Goal: Information Seeking & Learning: Learn about a topic

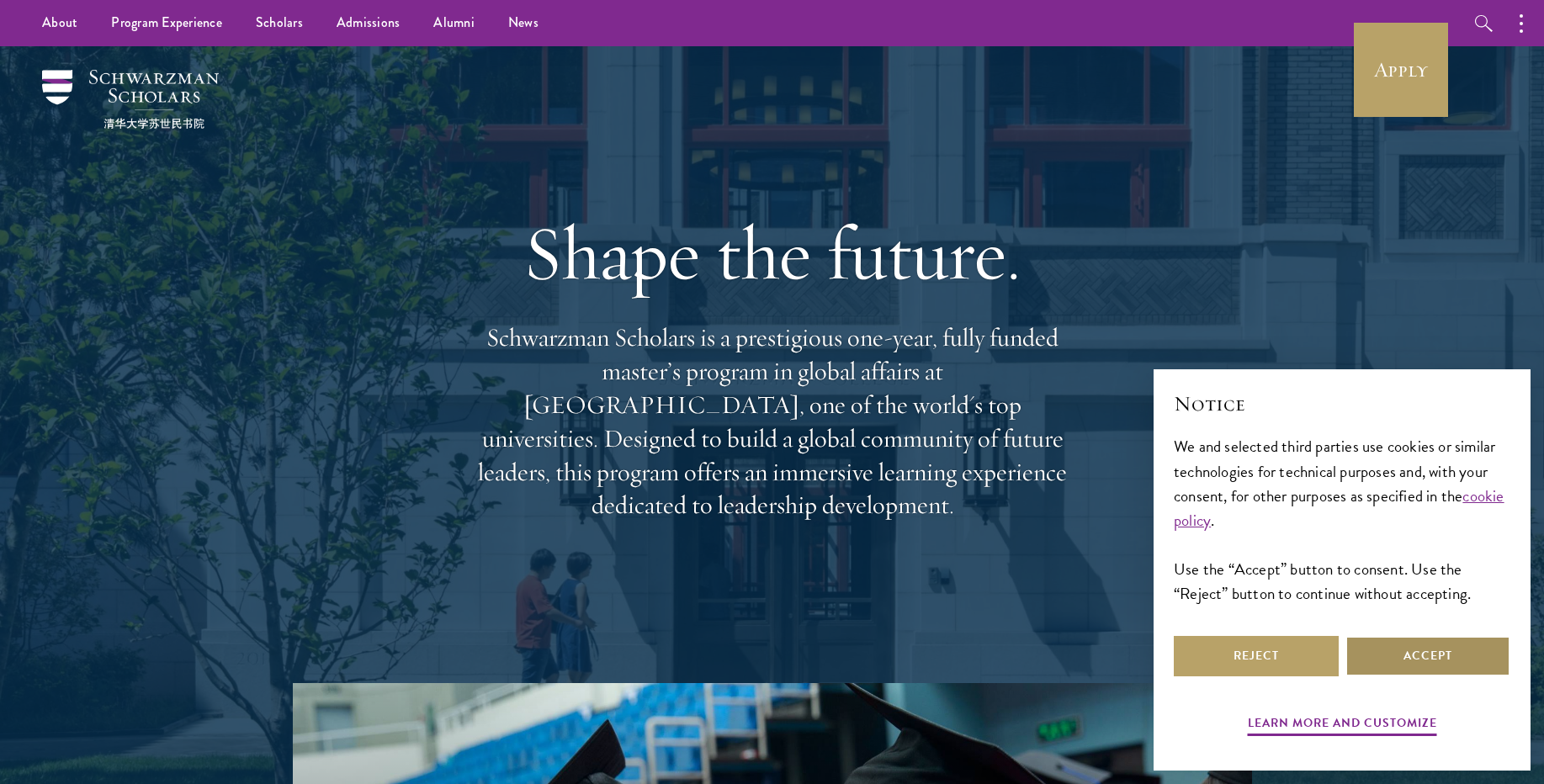
click at [1361, 646] on button "Accept" at bounding box center [1427, 655] width 165 height 40
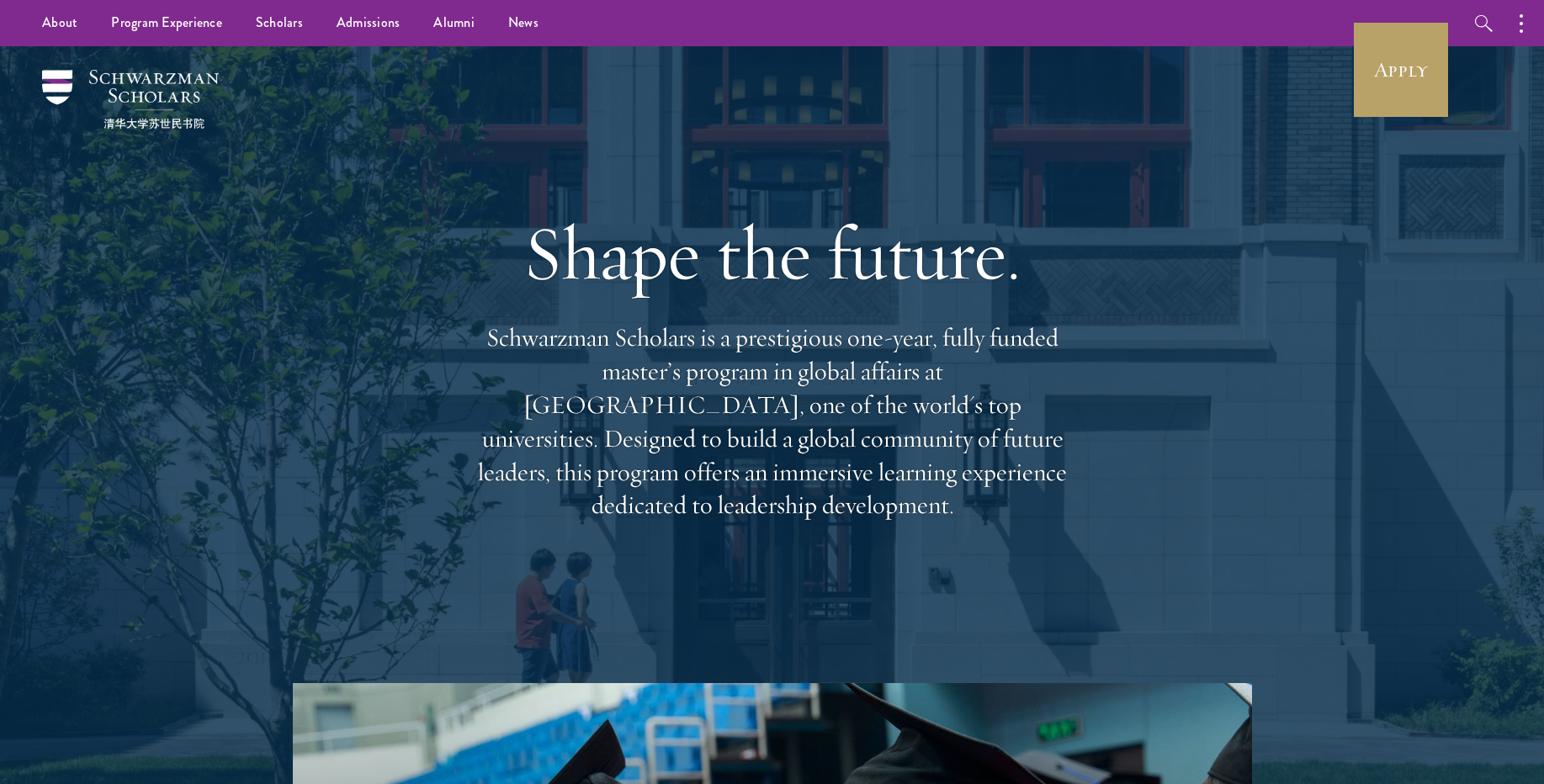
drag, startPoint x: 954, startPoint y: 509, endPoint x: 503, endPoint y: 443, distance: 455.8
click at [504, 443] on div "Shape the future. Schwarzman Scholars is a prestigious one-year, fully funded m…" at bounding box center [772, 365] width 1212 height 636
click at [503, 443] on p "Schwarzman Scholars is a prestigious one-year, fully funded master’s program in…" at bounding box center [772, 421] width 606 height 201
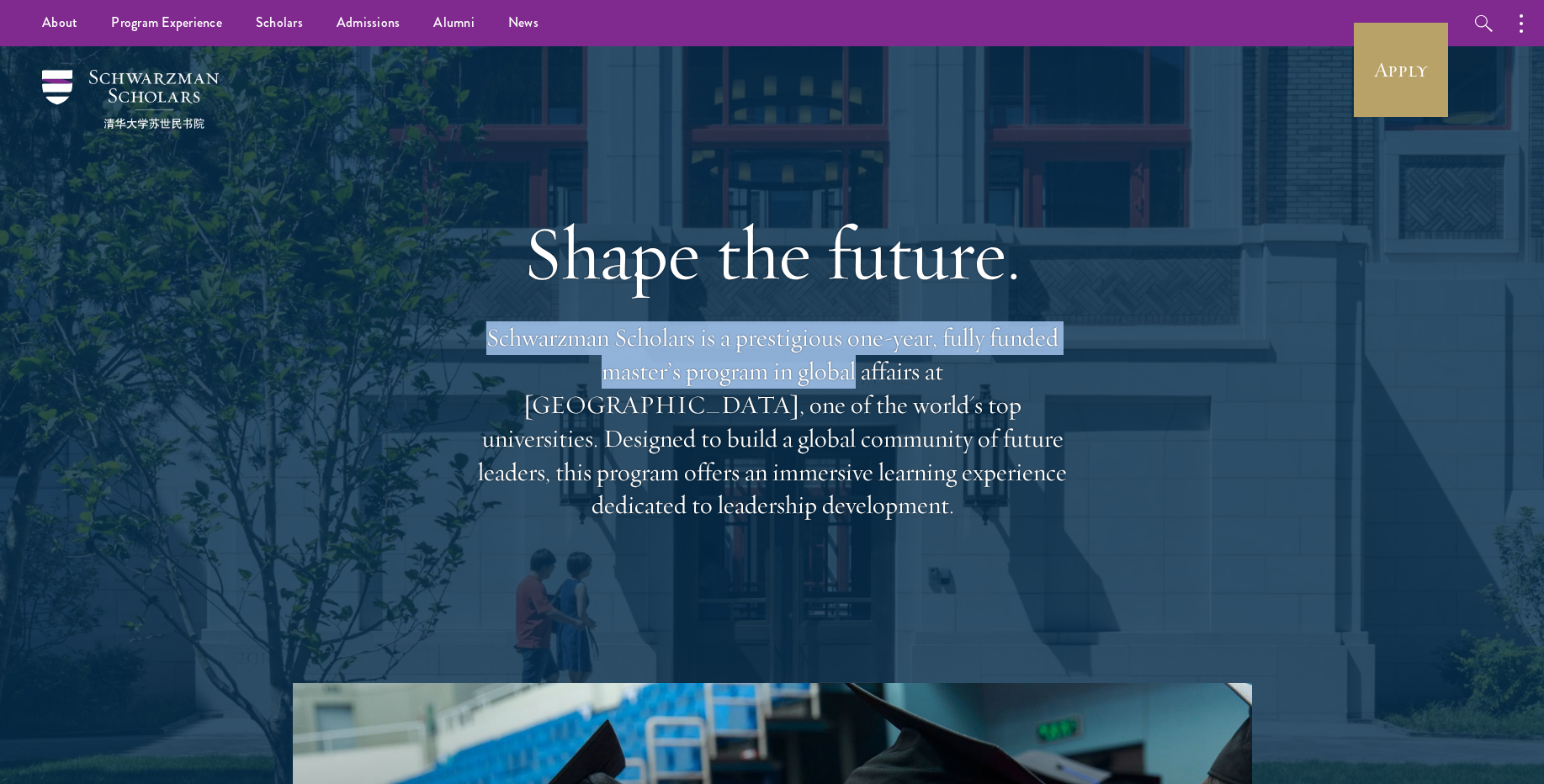
drag, startPoint x: 445, startPoint y: 351, endPoint x: 847, endPoint y: 361, distance: 402.1
click at [847, 361] on div "Shape the future. Schwarzman Scholars is a prestigious one-year, fully funded m…" at bounding box center [772, 365] width 1212 height 636
click at [847, 361] on p "Schwarzman Scholars is a prestigious one-year, fully funded master’s program in…" at bounding box center [772, 421] width 606 height 201
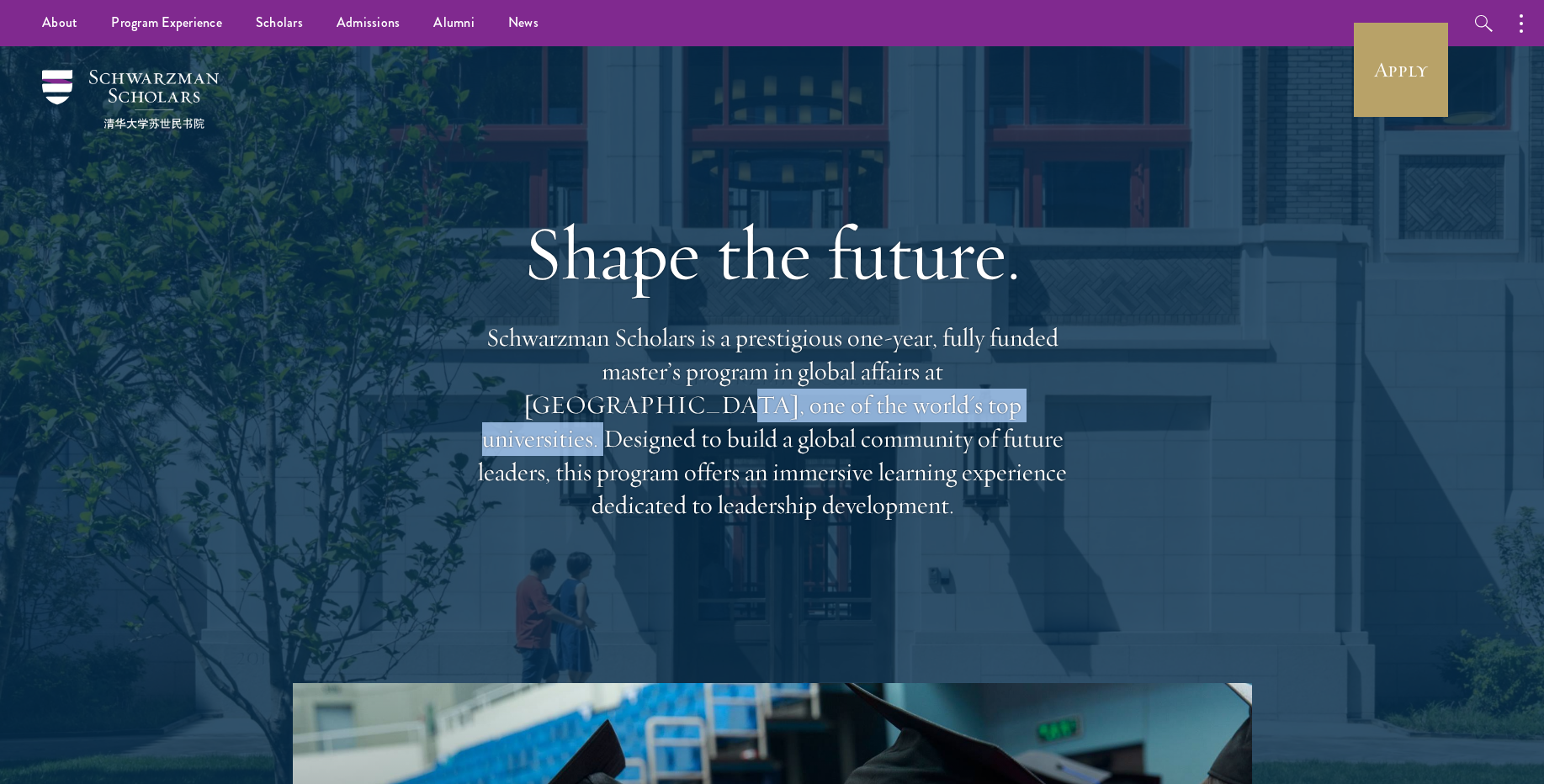
drag, startPoint x: 930, startPoint y: 403, endPoint x: 533, endPoint y: 403, distance: 397.0
click at [536, 403] on p "Schwarzman Scholars is a prestigious one-year, fully funded master’s program in…" at bounding box center [772, 421] width 606 height 201
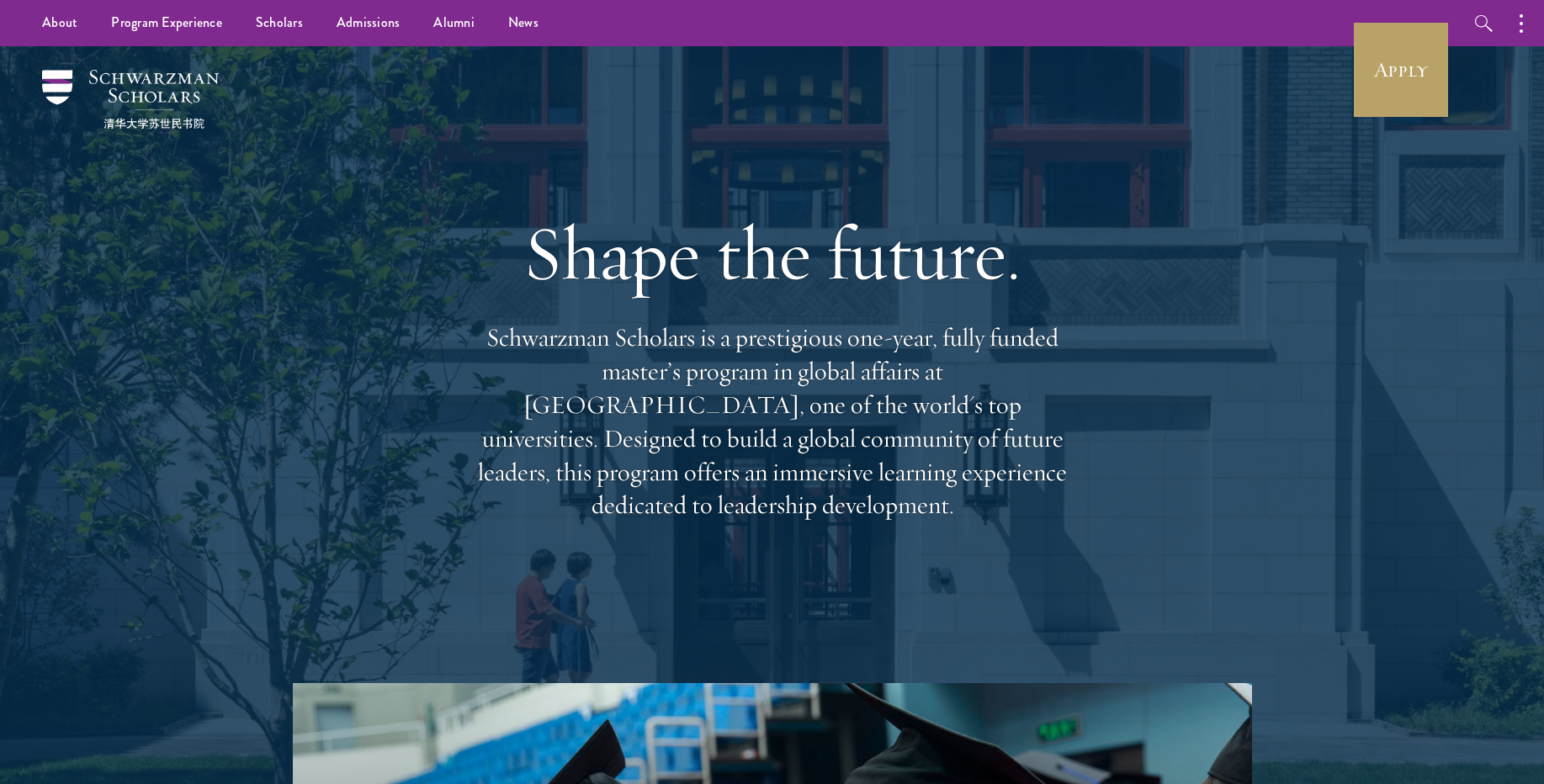
click at [531, 403] on p "Schwarzman Scholars is a prestigious one-year, fully funded master’s program in…" at bounding box center [772, 421] width 606 height 201
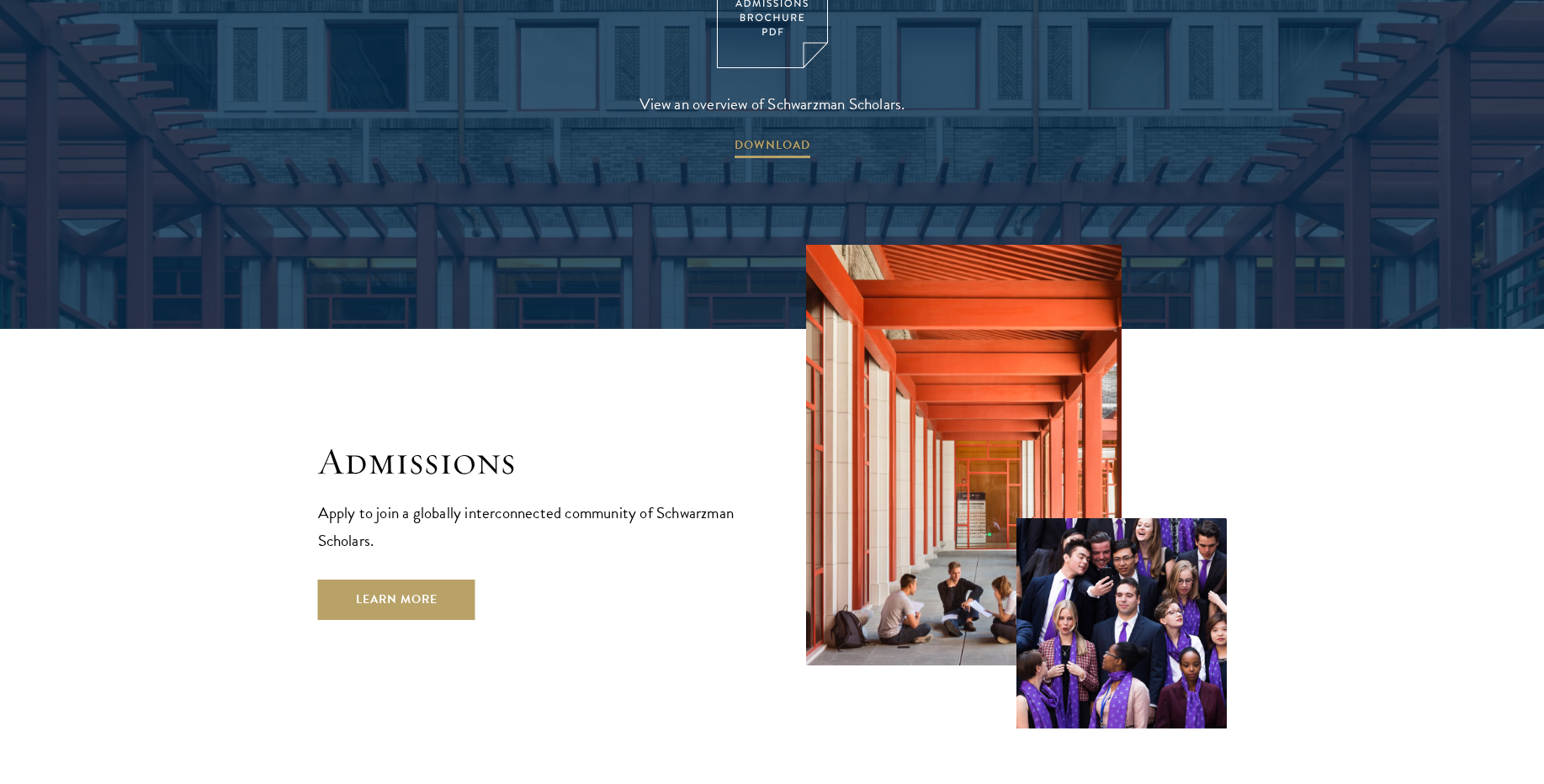
scroll to position [2623, 0]
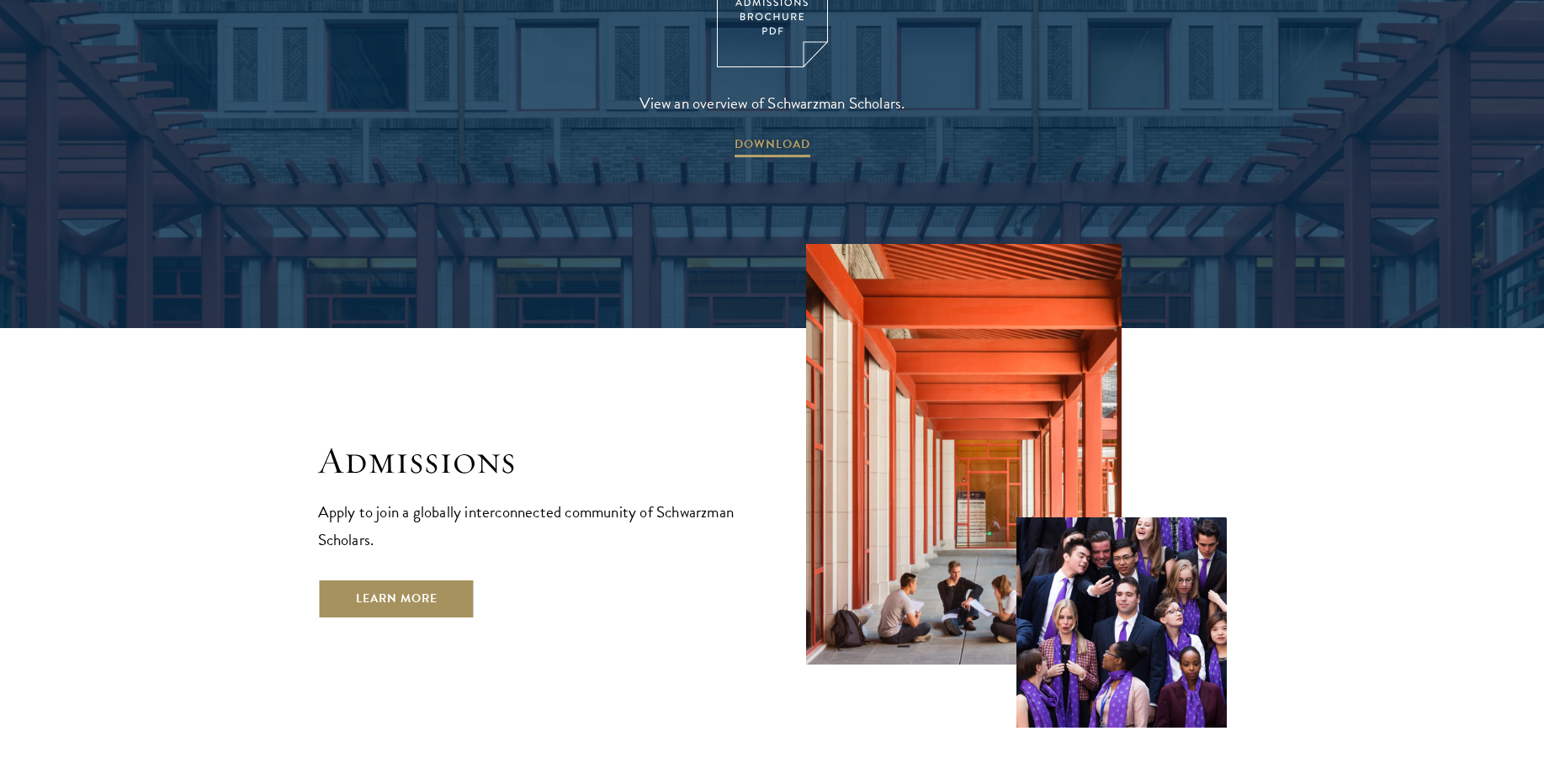
click at [408, 578] on link "Learn More" at bounding box center [397, 598] width 157 height 40
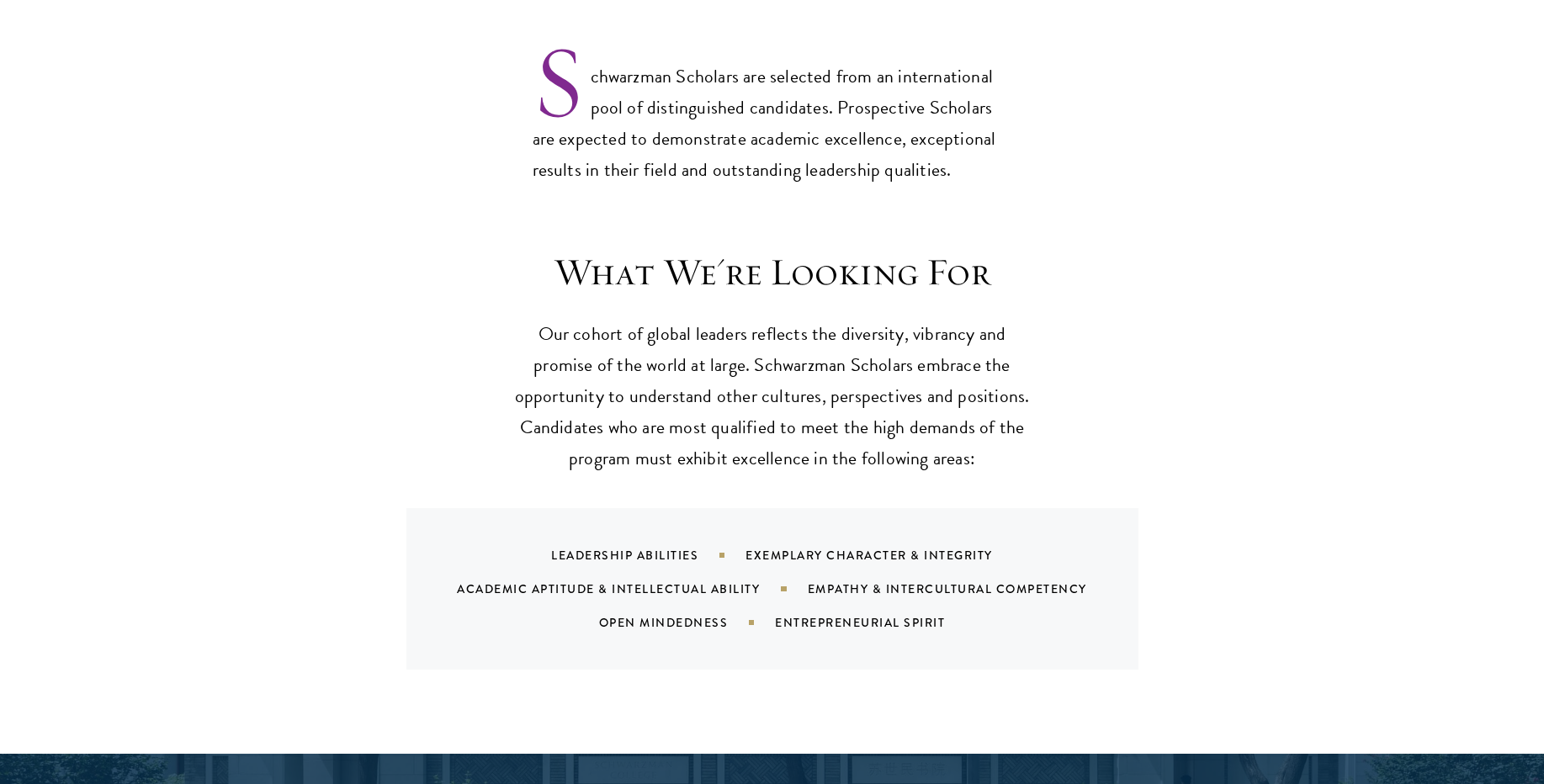
scroll to position [1614, 0]
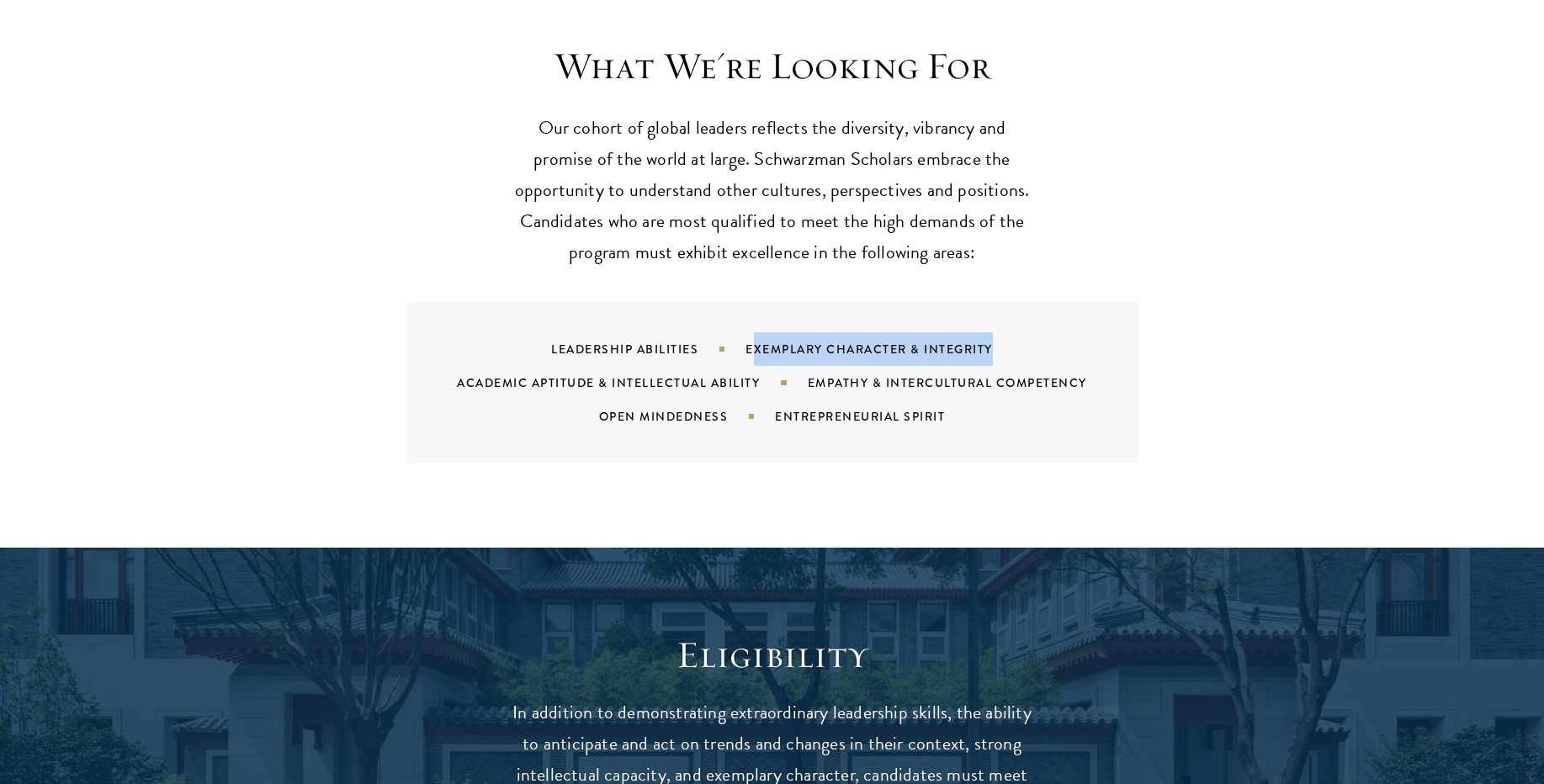
drag, startPoint x: 760, startPoint y: 351, endPoint x: 1073, endPoint y: 351, distance: 313.0
click at [1073, 351] on div "Leadership Abilities Exemplary Character & Integrity Academic Aptitude & Intell…" at bounding box center [794, 383] width 692 height 101
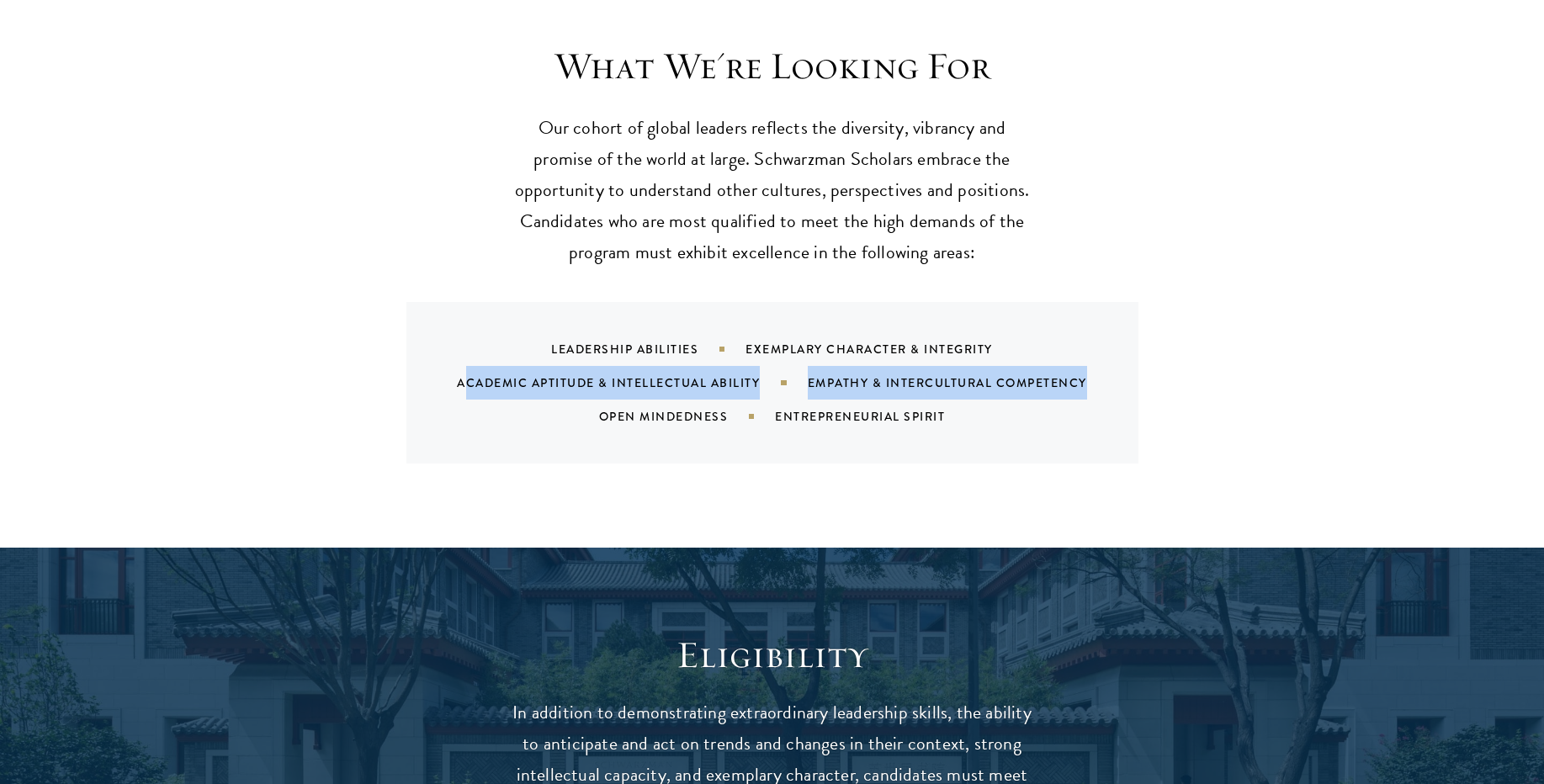
drag, startPoint x: 1103, startPoint y: 394, endPoint x: 466, endPoint y: 394, distance: 637.0
click at [466, 394] on div "Leadership Abilities Exemplary Character & Integrity Academic Aptitude & Intell…" at bounding box center [794, 383] width 692 height 101
click at [465, 393] on div "Leadership Abilities Exemplary Character & Integrity Academic Aptitude & Intell…" at bounding box center [794, 383] width 692 height 101
drag, startPoint x: 465, startPoint y: 393, endPoint x: 730, endPoint y: 393, distance: 265.0
click at [730, 393] on div "Leadership Abilities Exemplary Character & Integrity Academic Aptitude & Intell…" at bounding box center [794, 383] width 692 height 101
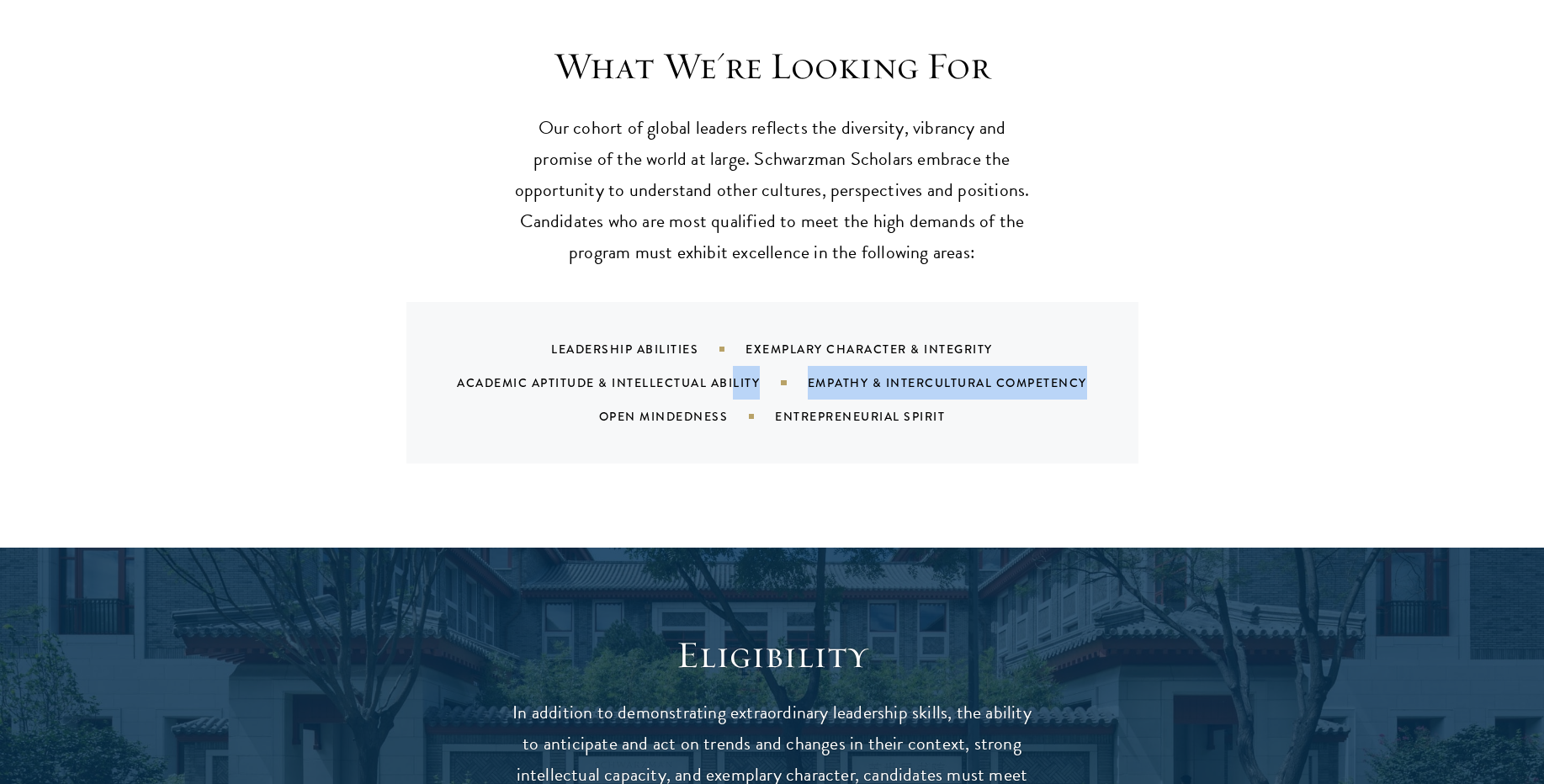
click at [730, 393] on div "Leadership Abilities Exemplary Character & Integrity Academic Aptitude & Intell…" at bounding box center [794, 383] width 692 height 101
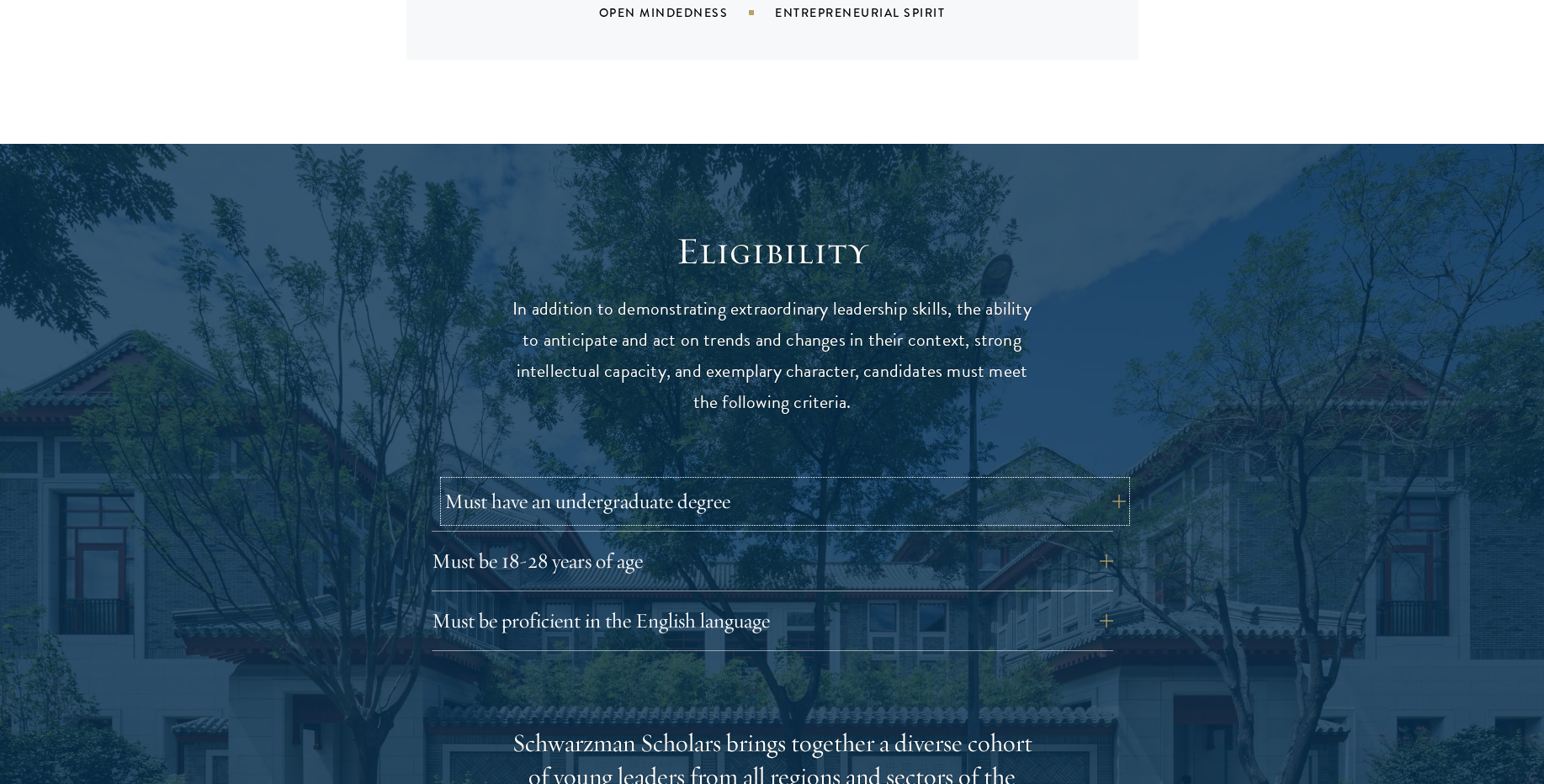
click at [693, 491] on button "Must have an undergraduate degree" at bounding box center [785, 501] width 681 height 40
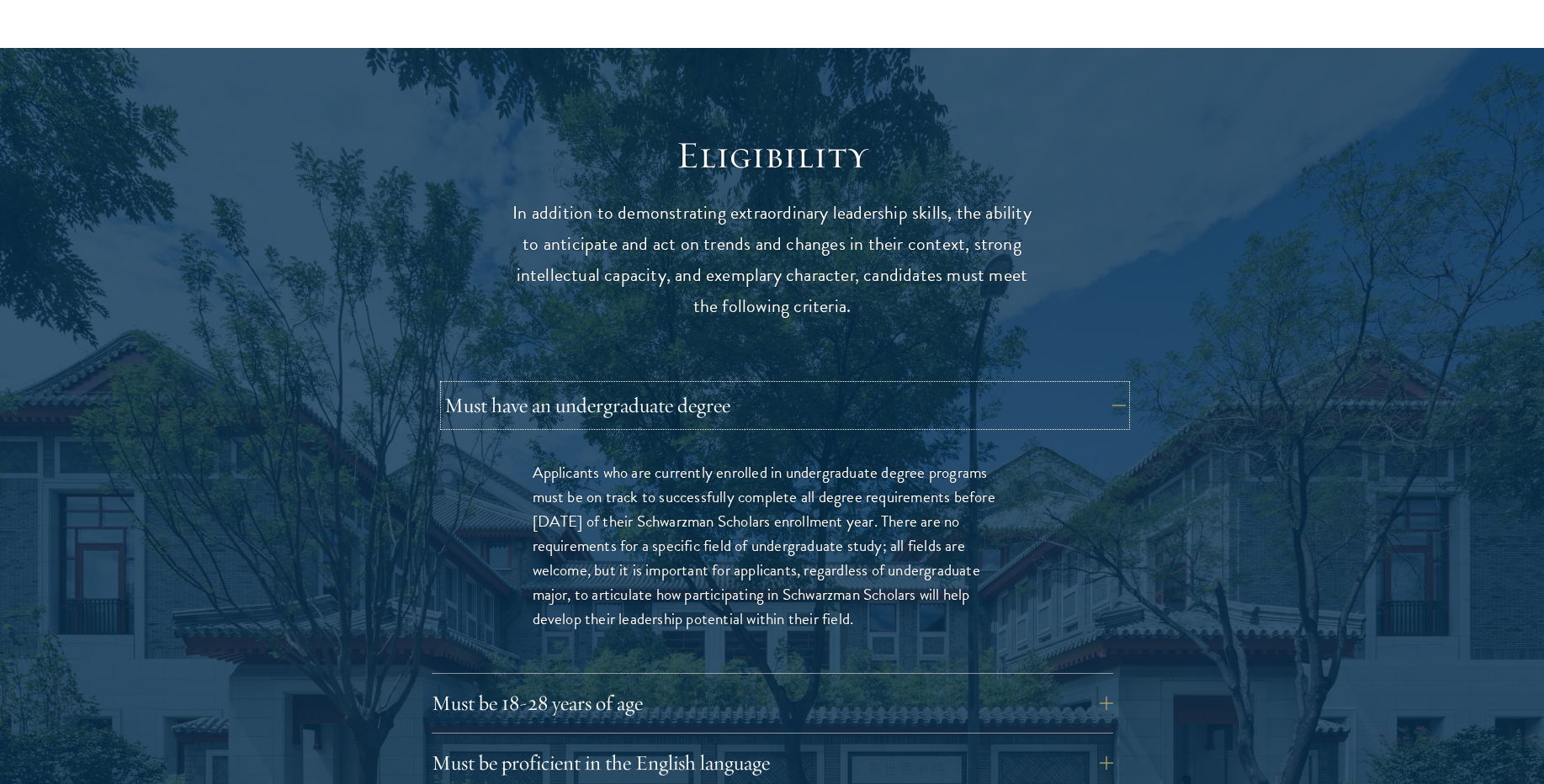
scroll to position [2220, 0]
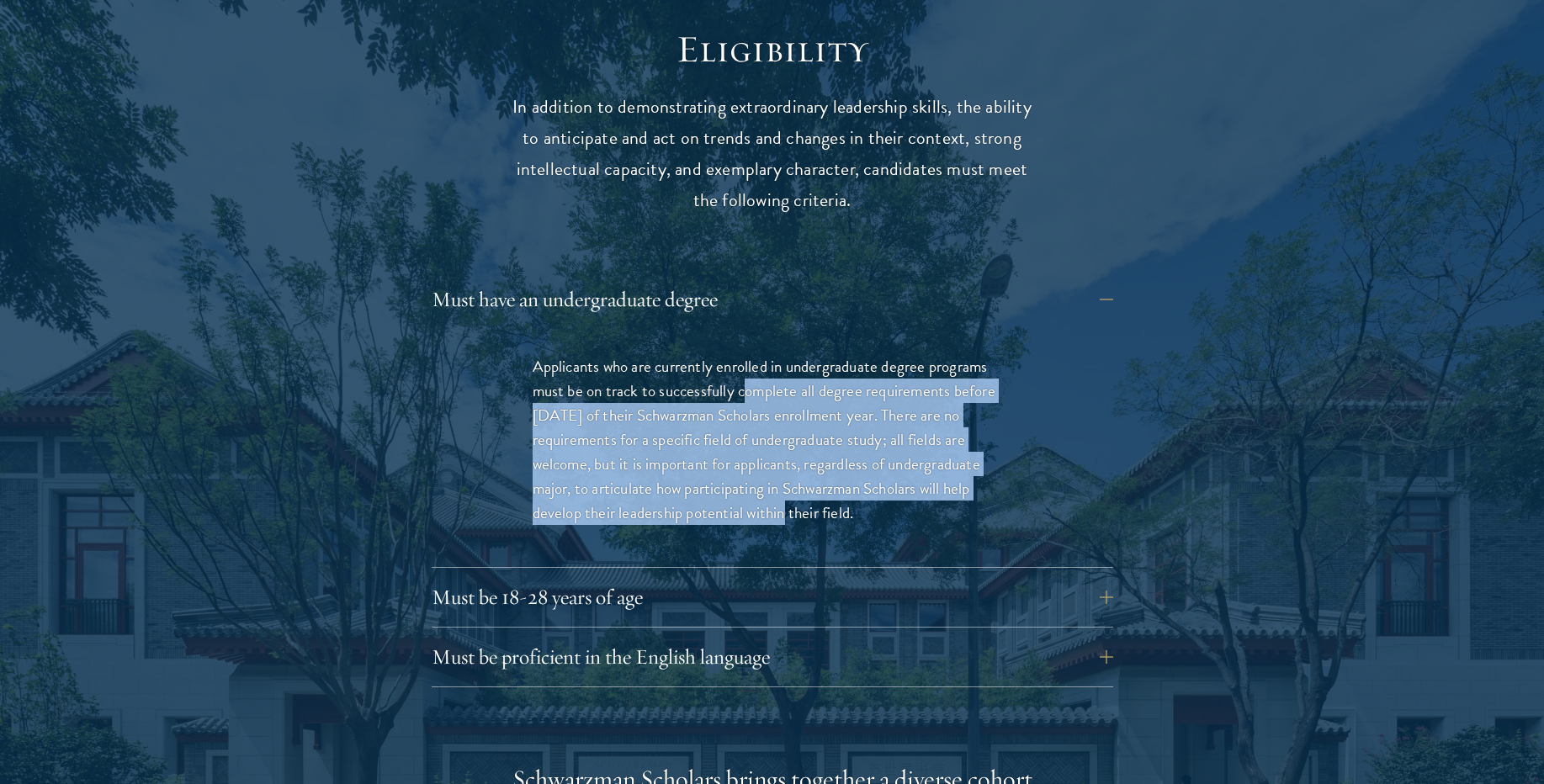
drag, startPoint x: 745, startPoint y: 379, endPoint x: 776, endPoint y: 524, distance: 148.3
click at [776, 524] on p "Applicants who are currently enrolled in undergraduate degree programs must be …" at bounding box center [772, 439] width 480 height 171
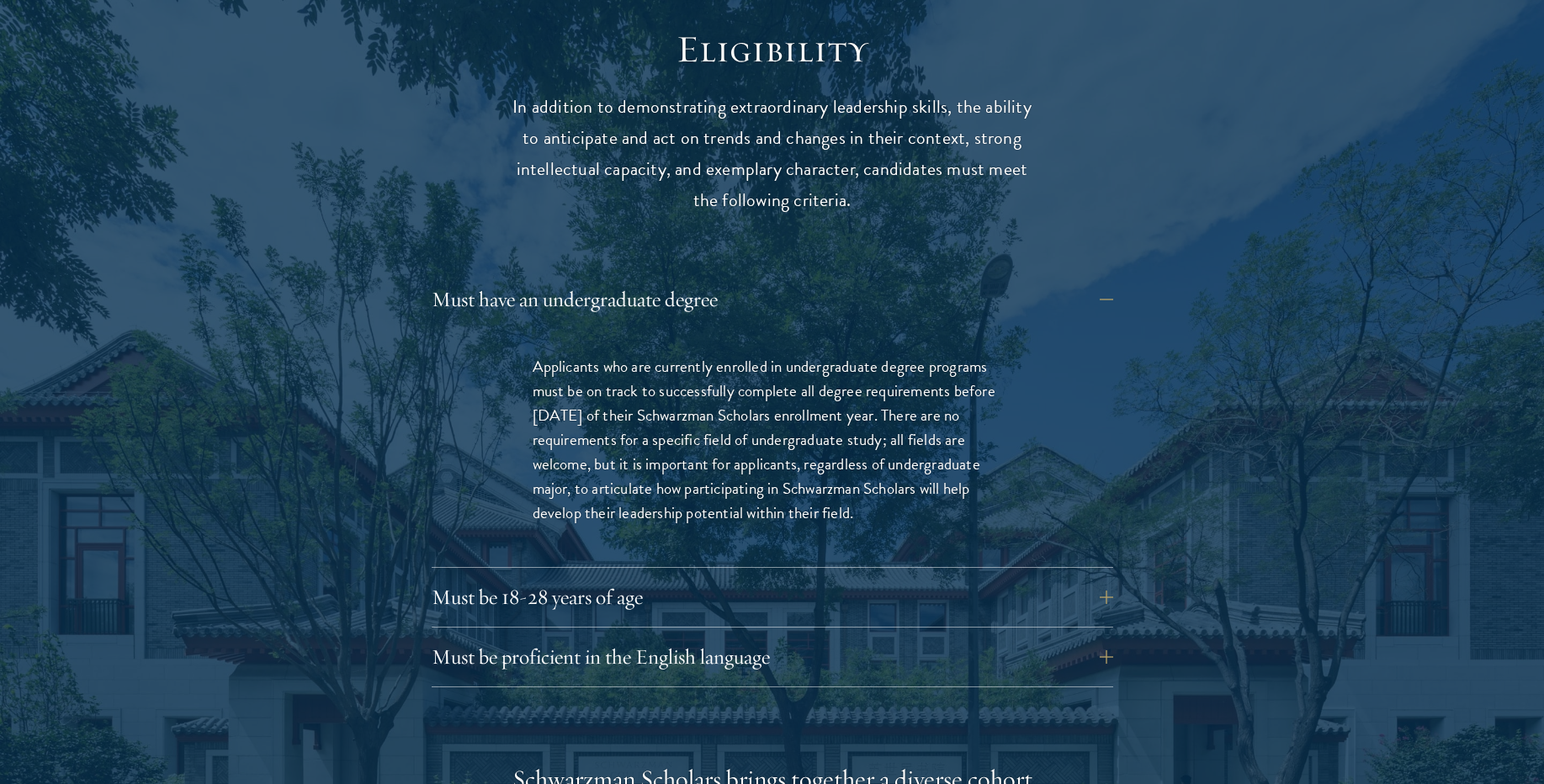
drag, startPoint x: 923, startPoint y: 503, endPoint x: 562, endPoint y: 503, distance: 361.0
click at [562, 503] on p "Applicants who are currently enrolled in undergraduate degree programs must be …" at bounding box center [772, 439] width 480 height 171
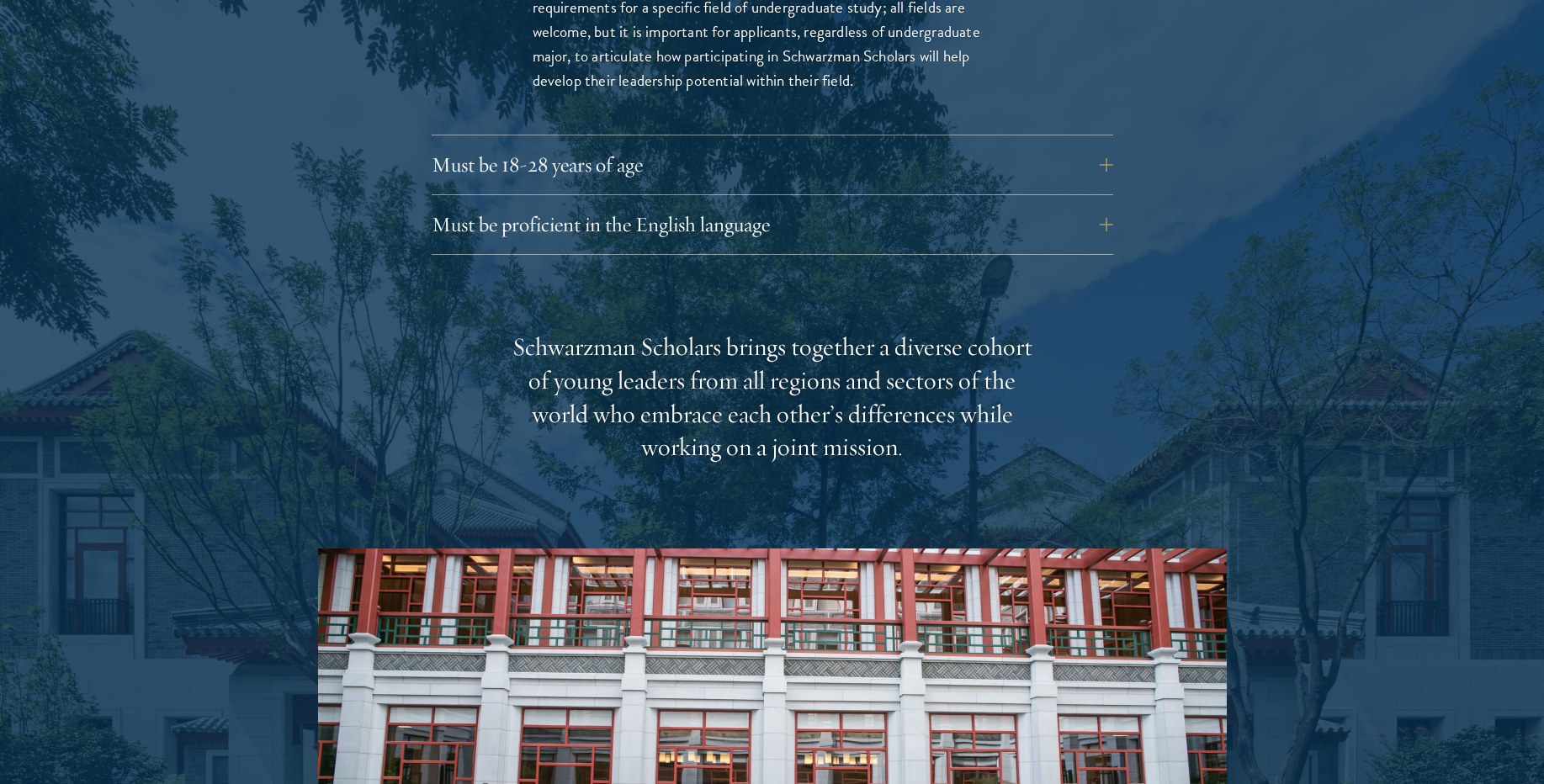
scroll to position [2523, 0]
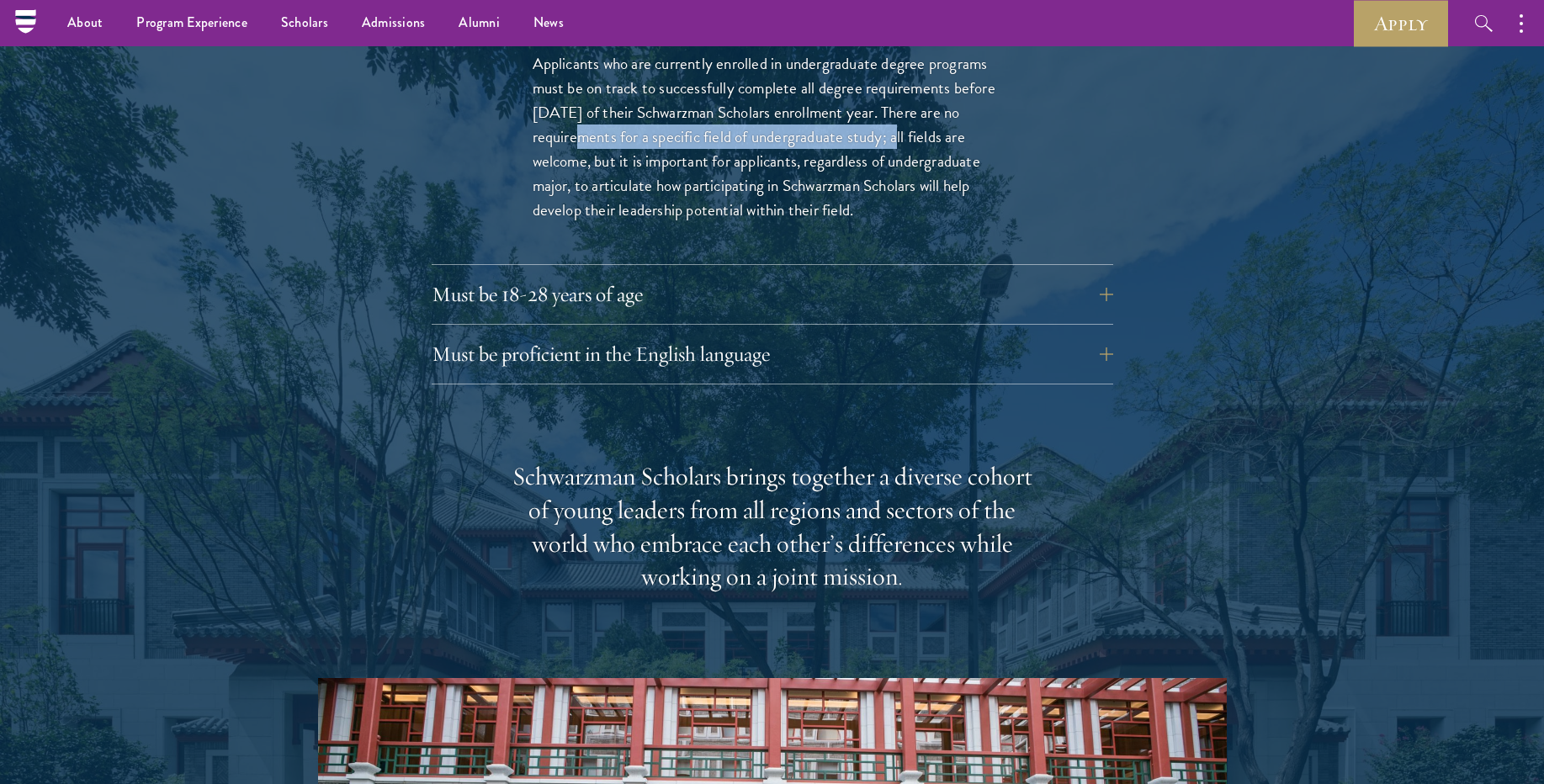
drag, startPoint x: 891, startPoint y: 142, endPoint x: 563, endPoint y: 142, distance: 328.0
click at [563, 142] on p "Applicants who are currently enrolled in undergraduate degree programs must be …" at bounding box center [772, 136] width 480 height 171
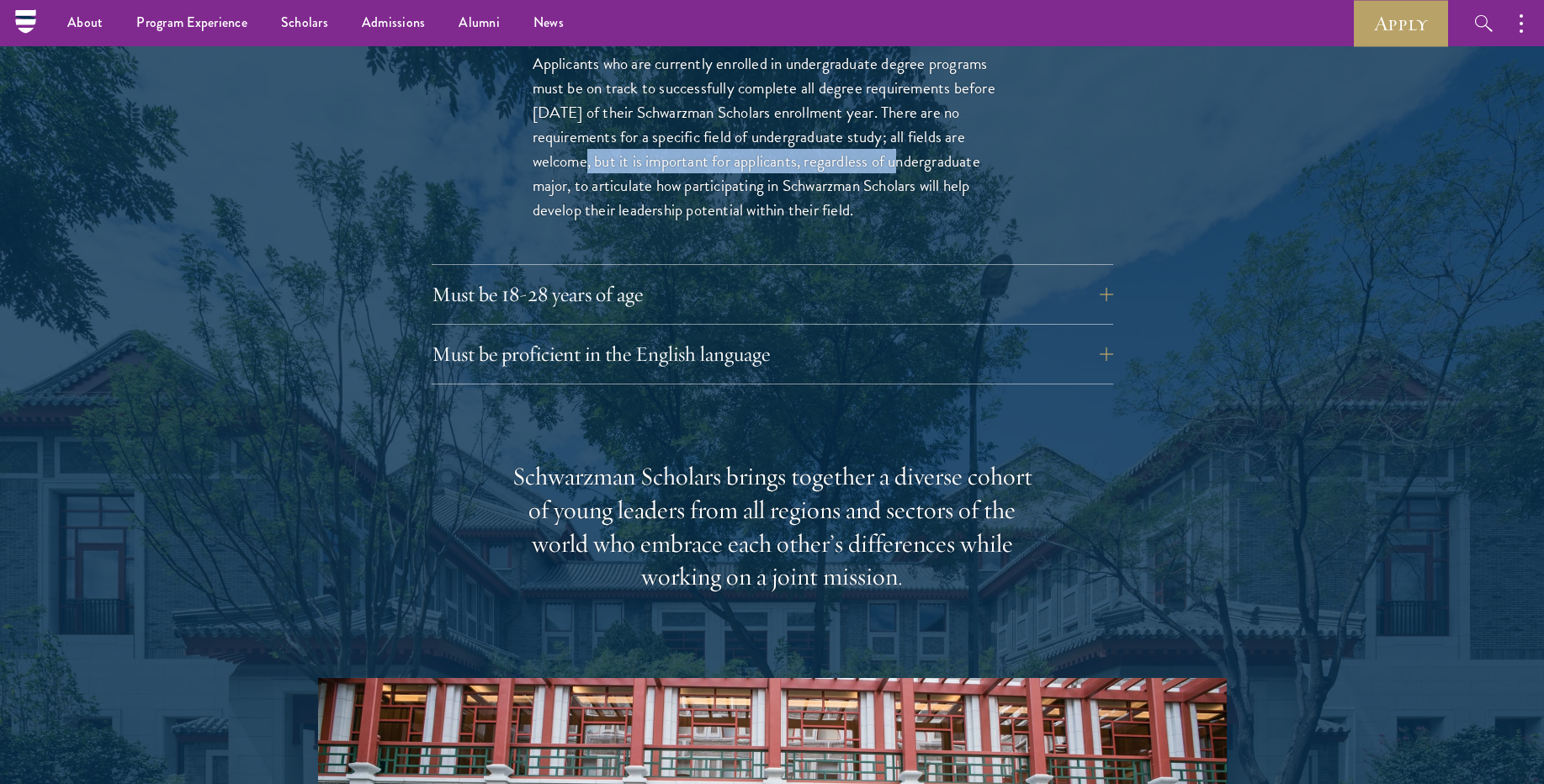
drag, startPoint x: 574, startPoint y: 160, endPoint x: 888, endPoint y: 165, distance: 314.0
click at [888, 165] on p "Applicants who are currently enrolled in undergraduate degree programs must be …" at bounding box center [772, 136] width 480 height 171
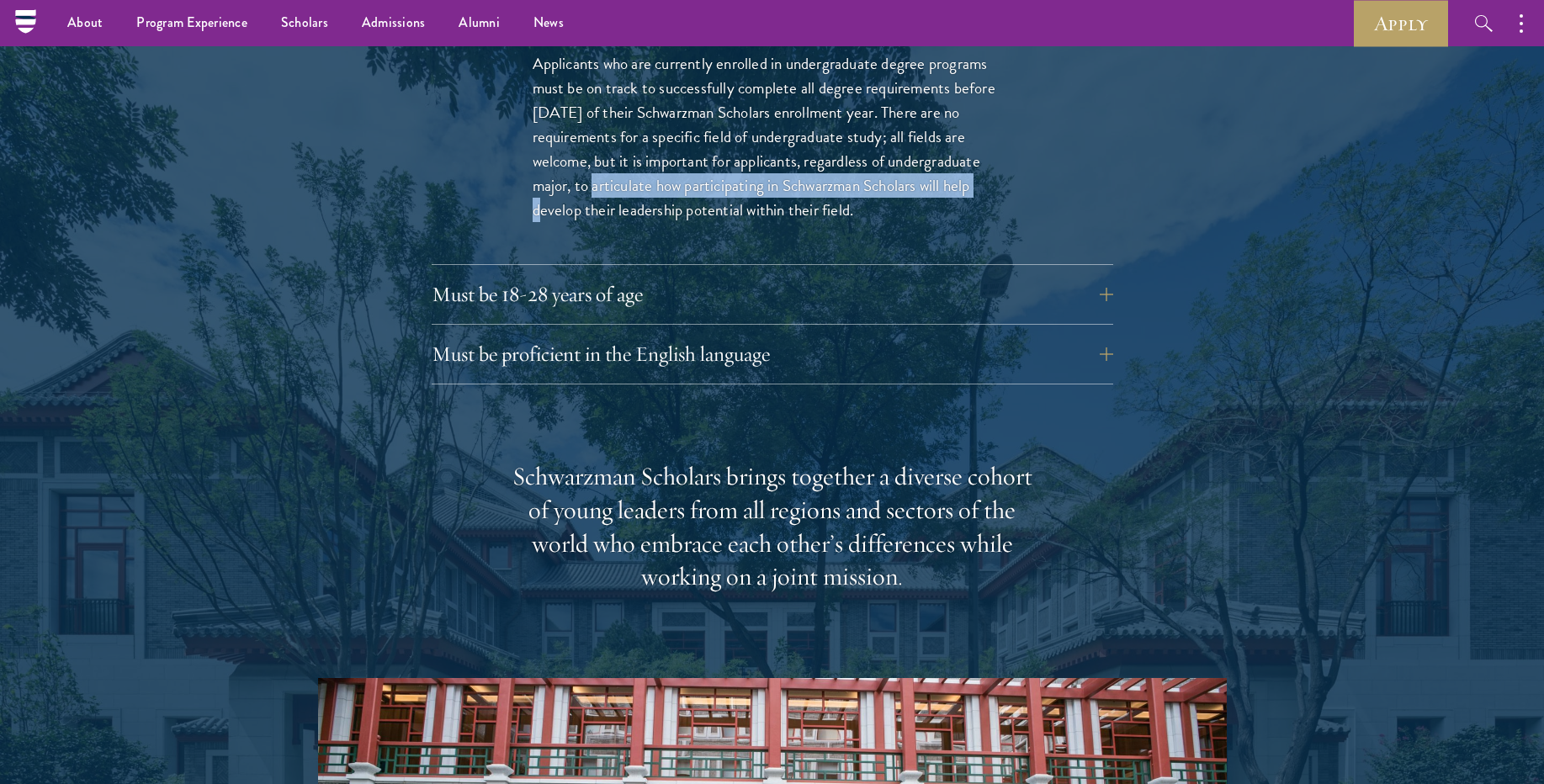
drag, startPoint x: 1031, startPoint y: 178, endPoint x: 582, endPoint y: 185, distance: 449.1
click at [582, 185] on div "Applicants who are currently enrolled in undergraduate degree programs must be …" at bounding box center [772, 144] width 580 height 238
click at [684, 354] on button "Must be proficient in the English language" at bounding box center [785, 353] width 681 height 40
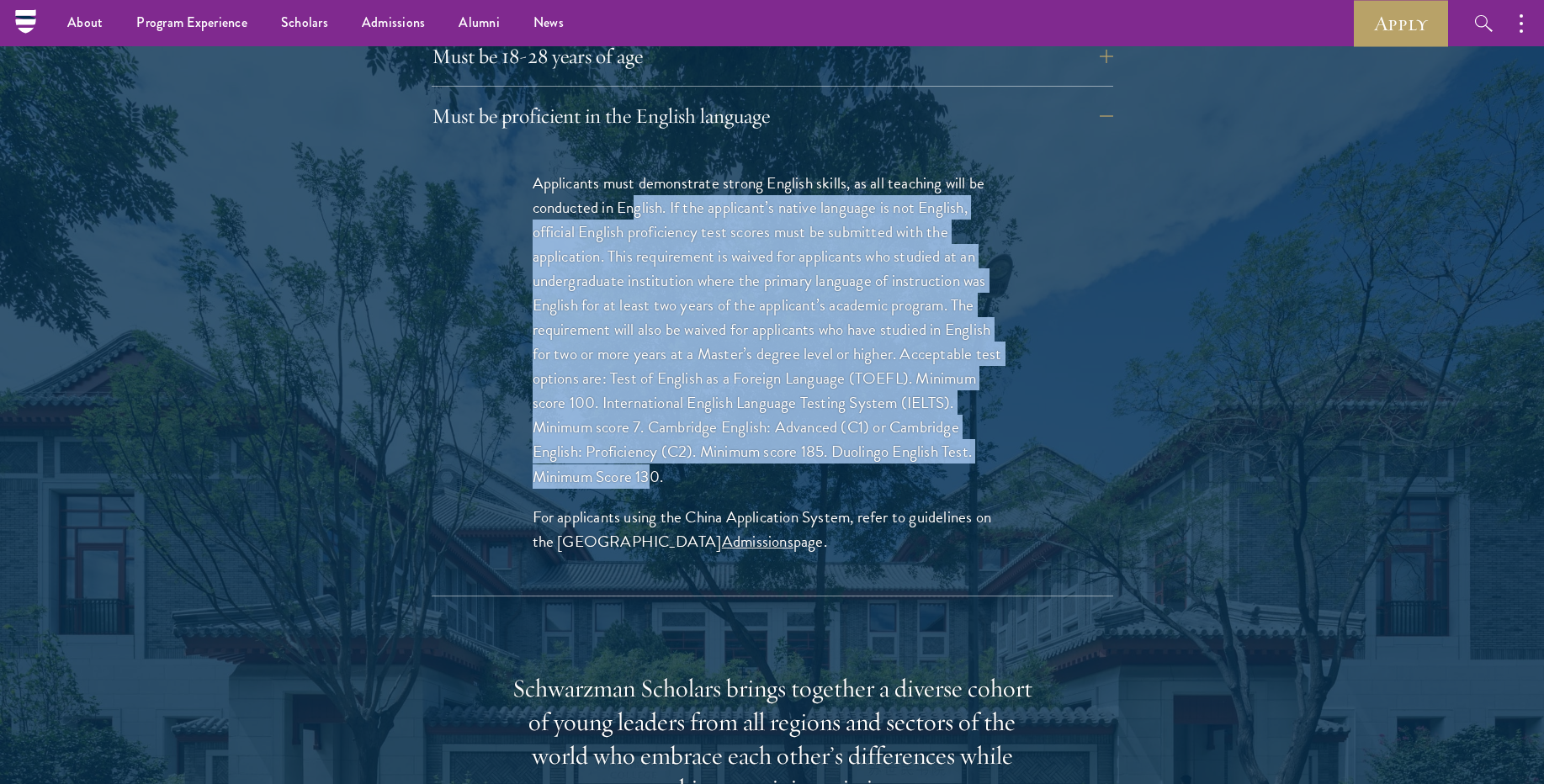
drag, startPoint x: 635, startPoint y: 213, endPoint x: 651, endPoint y: 473, distance: 260.5
click at [651, 473] on p "Applicants must demonstrate strong English skills, as all teaching will be cond…" at bounding box center [772, 329] width 480 height 318
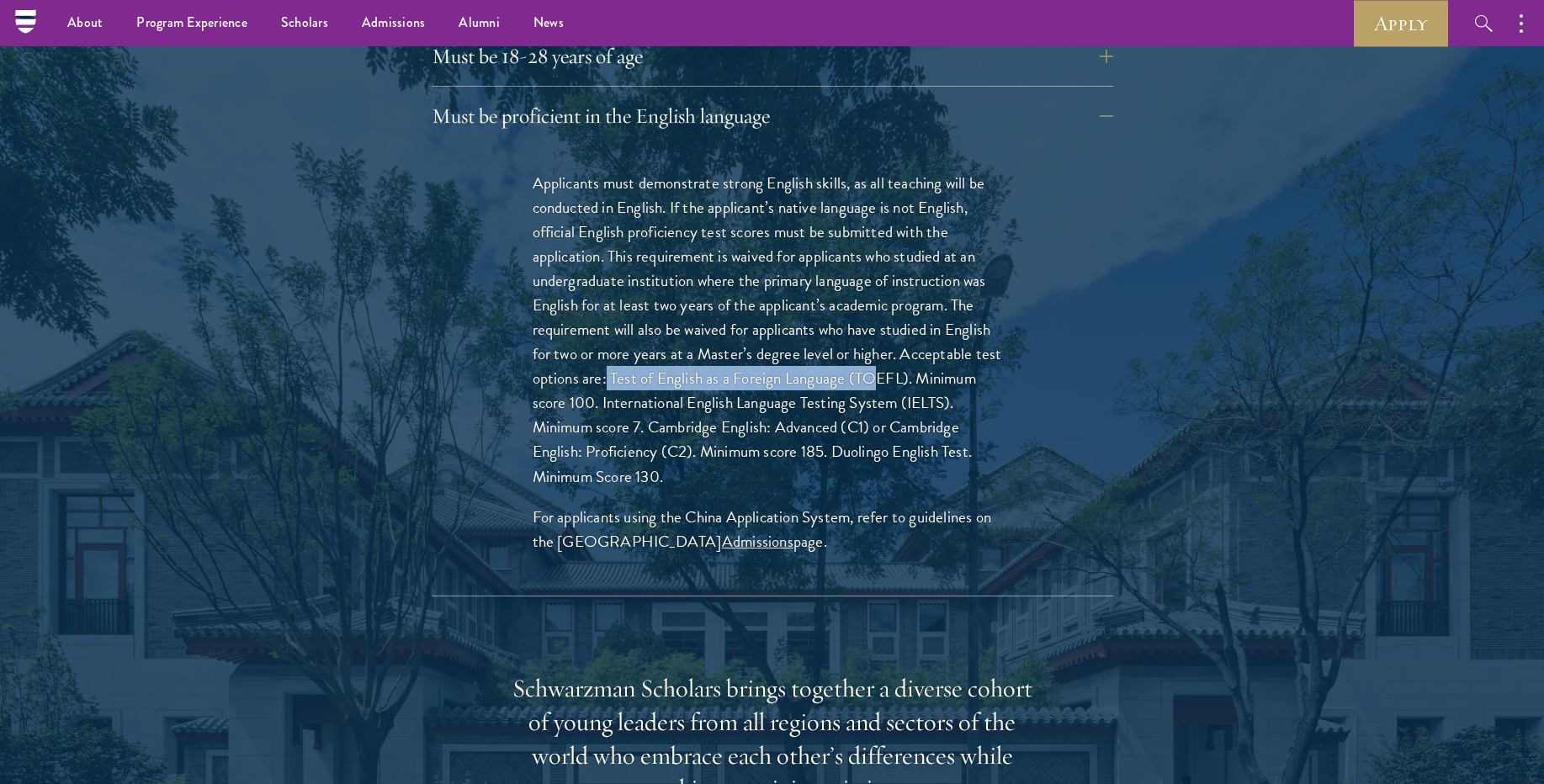
drag, startPoint x: 609, startPoint y: 379, endPoint x: 878, endPoint y: 378, distance: 269.0
click at [878, 378] on p "Applicants must demonstrate strong English skills, as all teaching will be cond…" at bounding box center [772, 329] width 480 height 318
drag, startPoint x: 878, startPoint y: 378, endPoint x: 583, endPoint y: 382, distance: 295.0
click at [583, 382] on p "Applicants must demonstrate strong English skills, as all teaching will be cond…" at bounding box center [772, 329] width 480 height 318
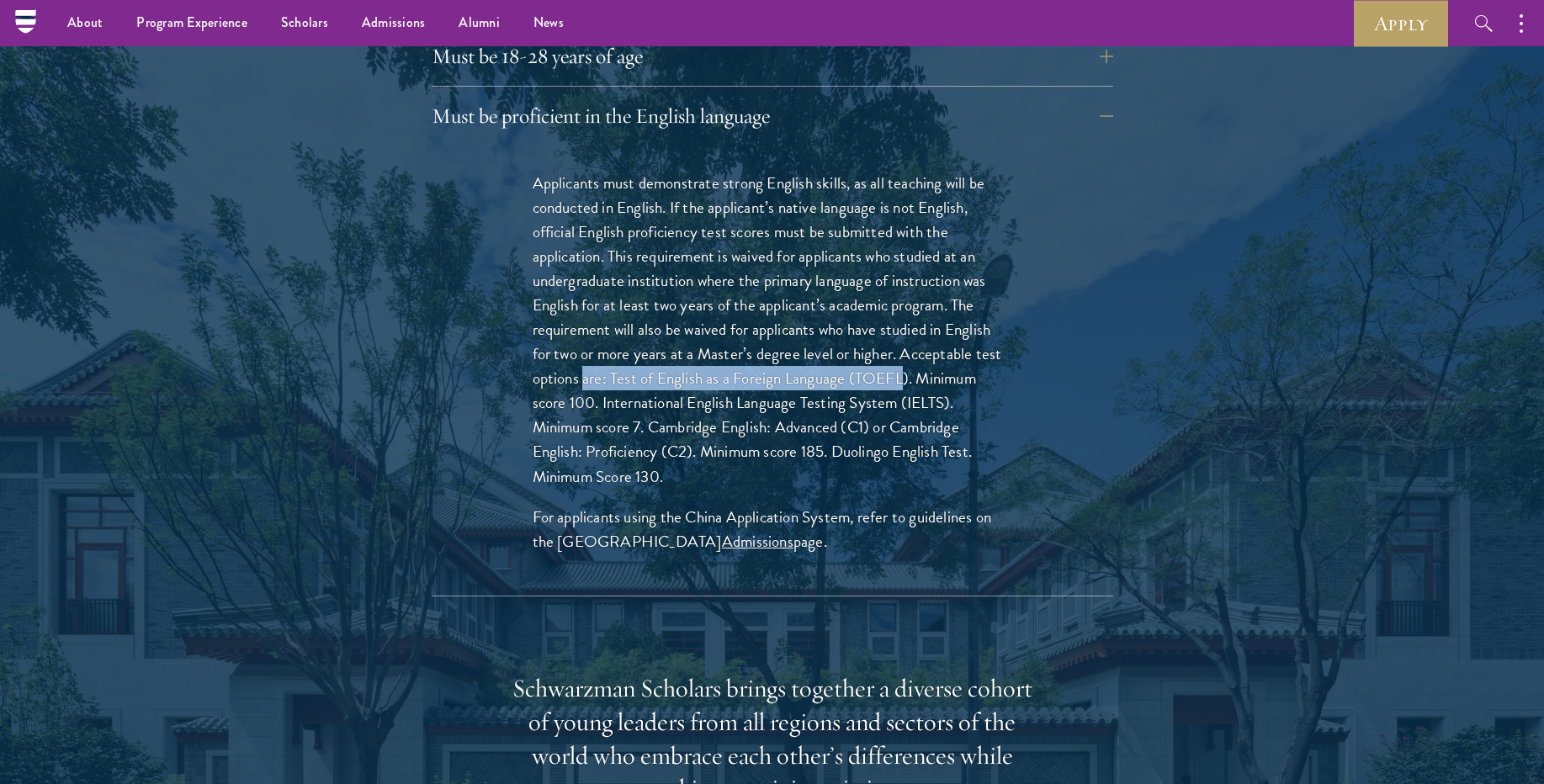
click at [583, 382] on p "Applicants must demonstrate strong English skills, as all teaching will be cond…" at bounding box center [772, 329] width 480 height 318
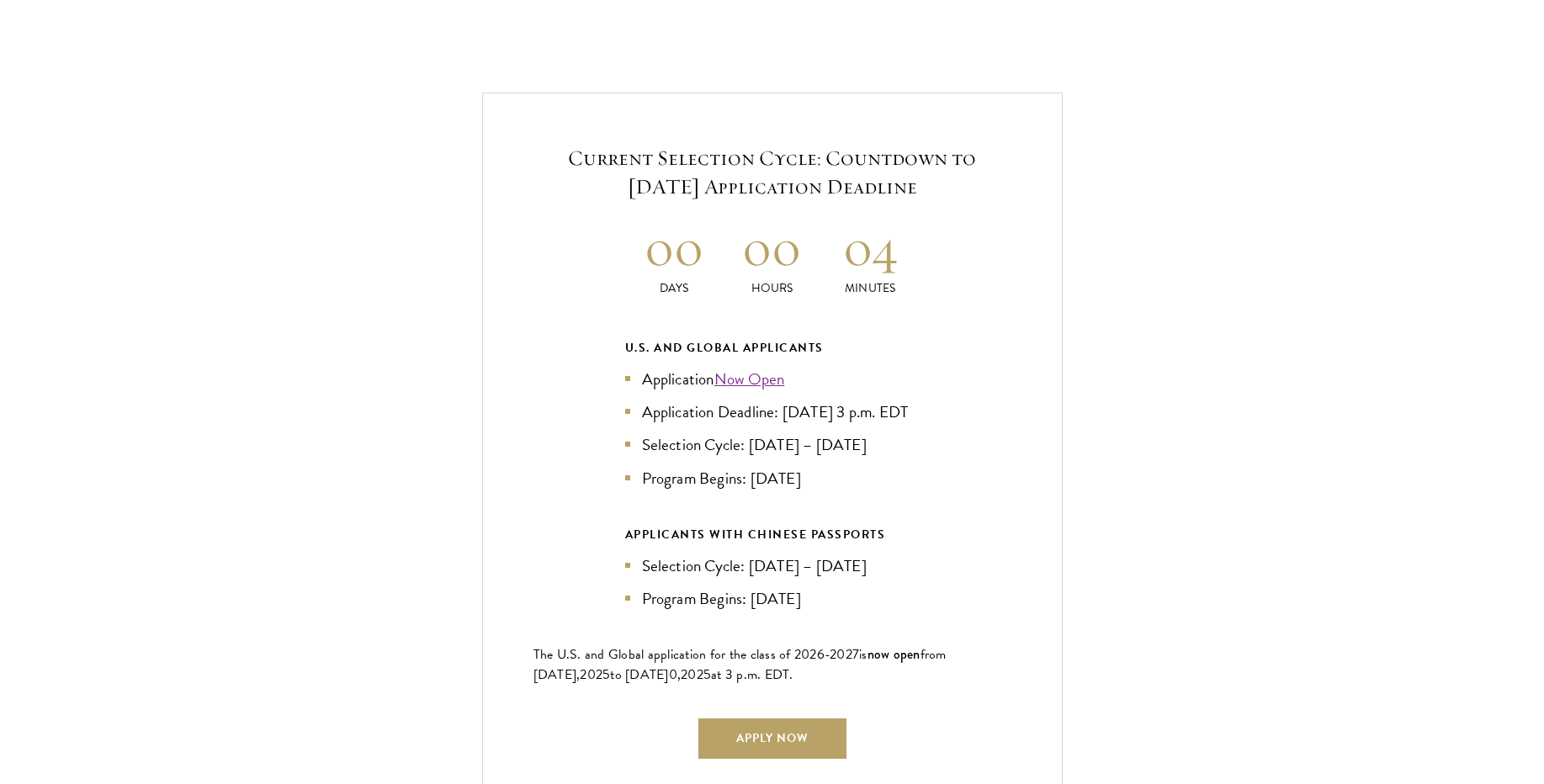
scroll to position [4036, 0]
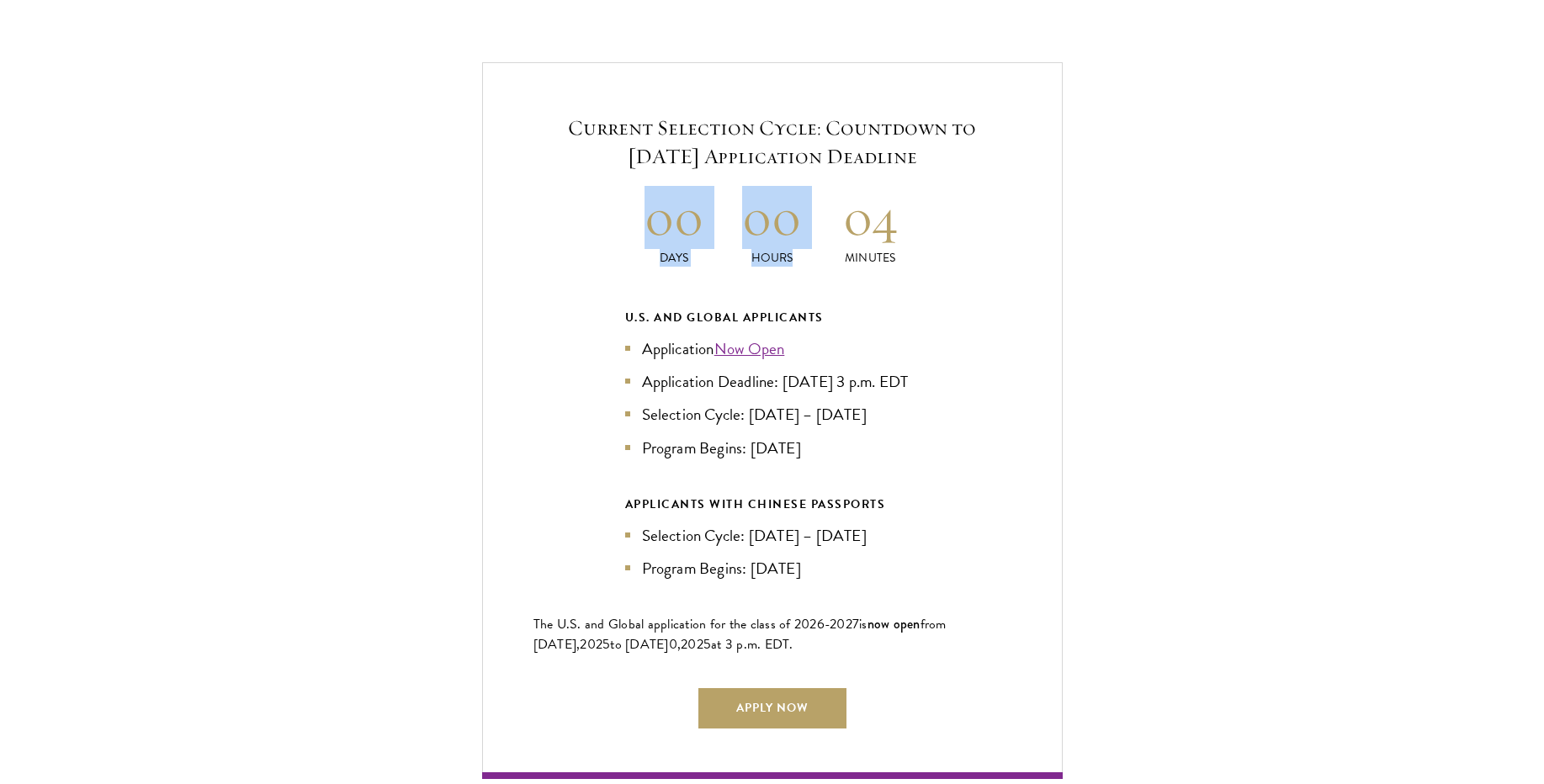
drag, startPoint x: 642, startPoint y: 243, endPoint x: 900, endPoint y: 227, distance: 258.5
click at [900, 227] on div "00 Days 00 Hours 04 Minutes" at bounding box center [772, 226] width 294 height 81
click at [900, 227] on h2 "04" at bounding box center [870, 218] width 99 height 63
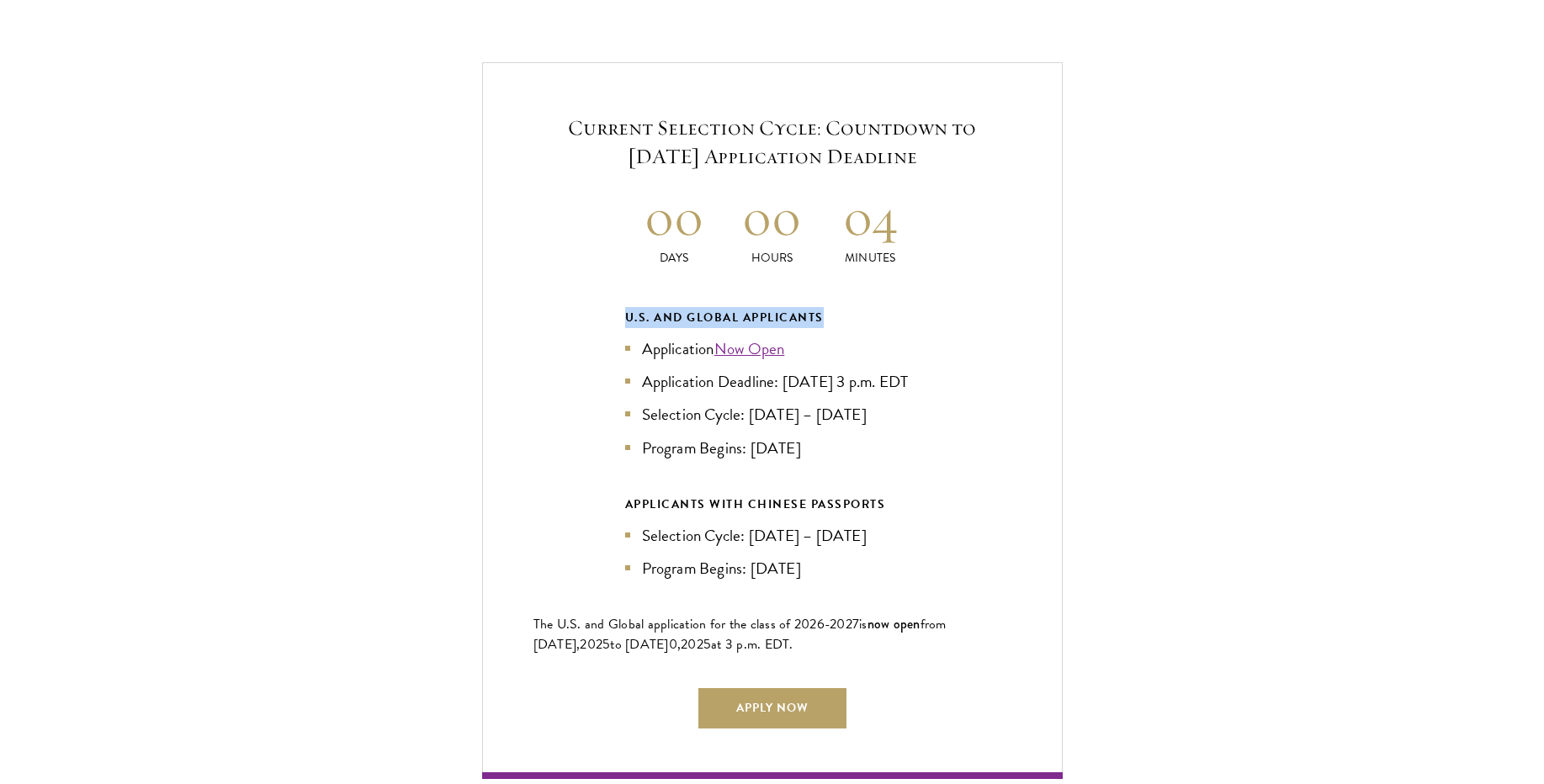
drag, startPoint x: 823, startPoint y: 311, endPoint x: 621, endPoint y: 311, distance: 202.0
click at [621, 311] on div "Current Selection Cycle: Countdown to September 10, 2025 Application Deadline 0…" at bounding box center [772, 420] width 580 height 715
click at [621, 311] on div "Current Selection Cycle: Countdown to September 10, 2025 Application Deadline 0…" at bounding box center [772, 420] width 580 height 715
drag, startPoint x: 672, startPoint y: 398, endPoint x: 709, endPoint y: 398, distance: 37.0
click at [709, 394] on li "Application Deadline: [DATE] 3 p.m. EDT" at bounding box center [772, 381] width 294 height 24
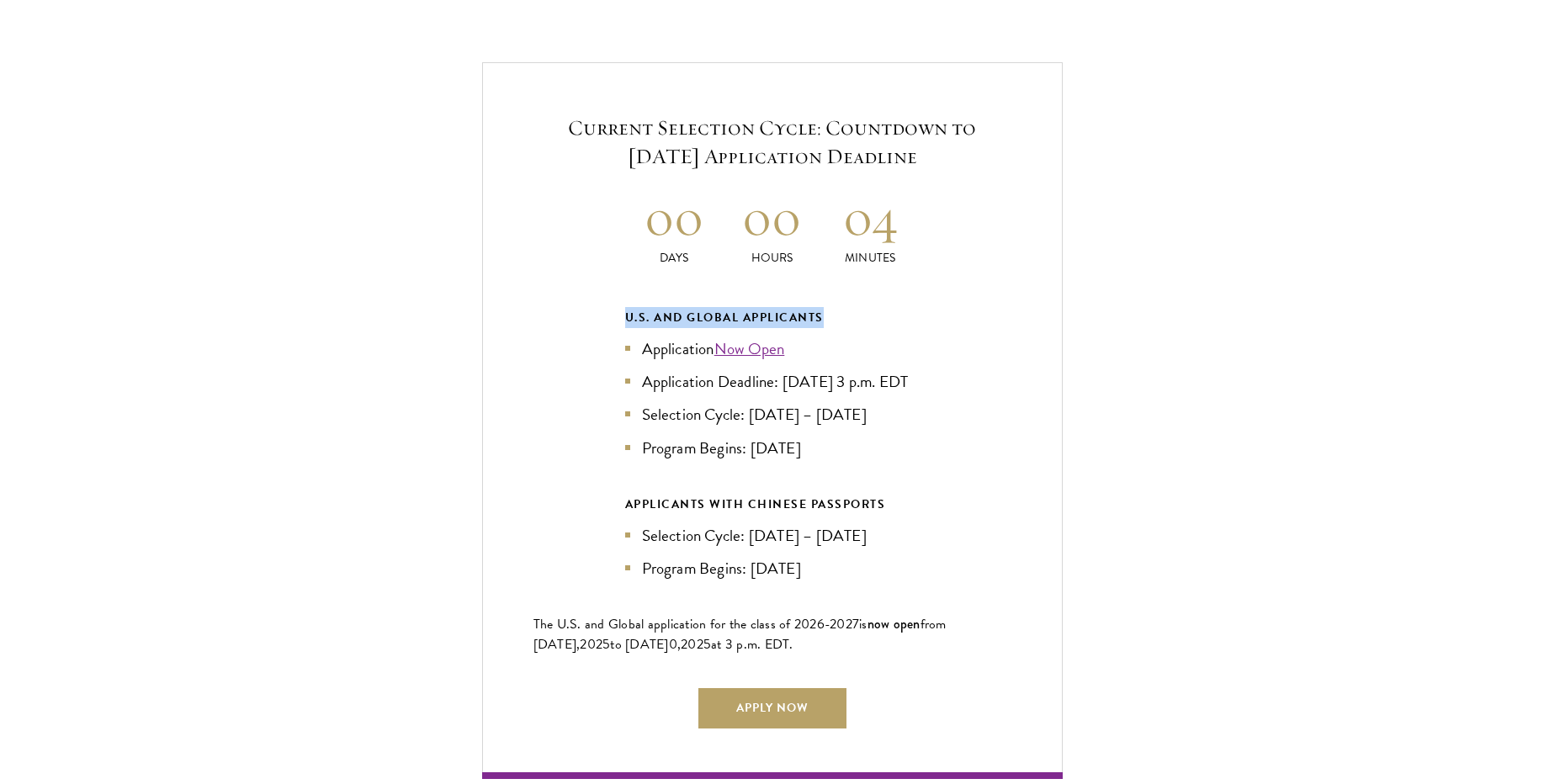
click at [709, 394] on li "Application Deadline: [DATE] 3 p.m. EDT" at bounding box center [772, 381] width 294 height 24
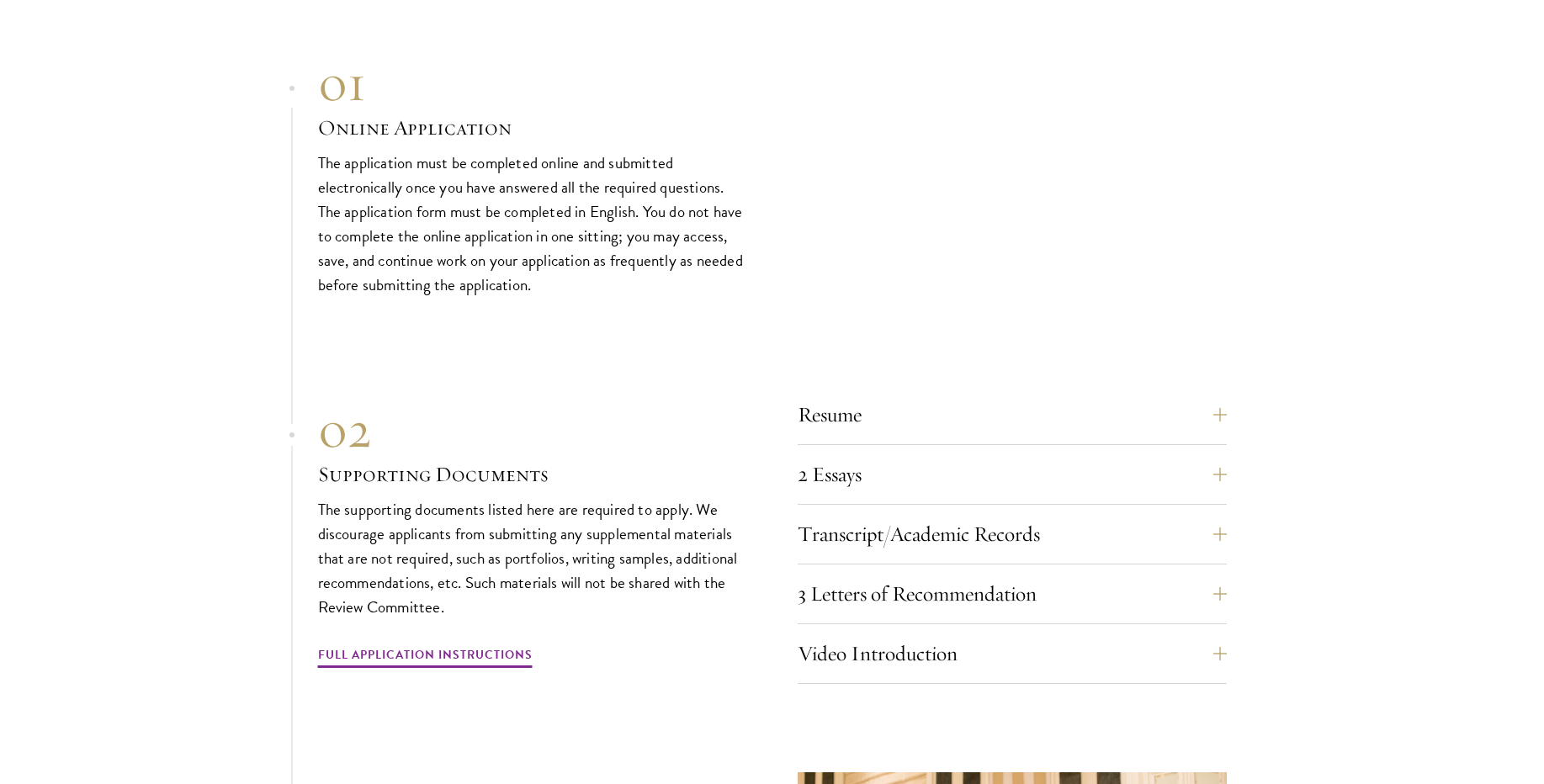
scroll to position [5751, 0]
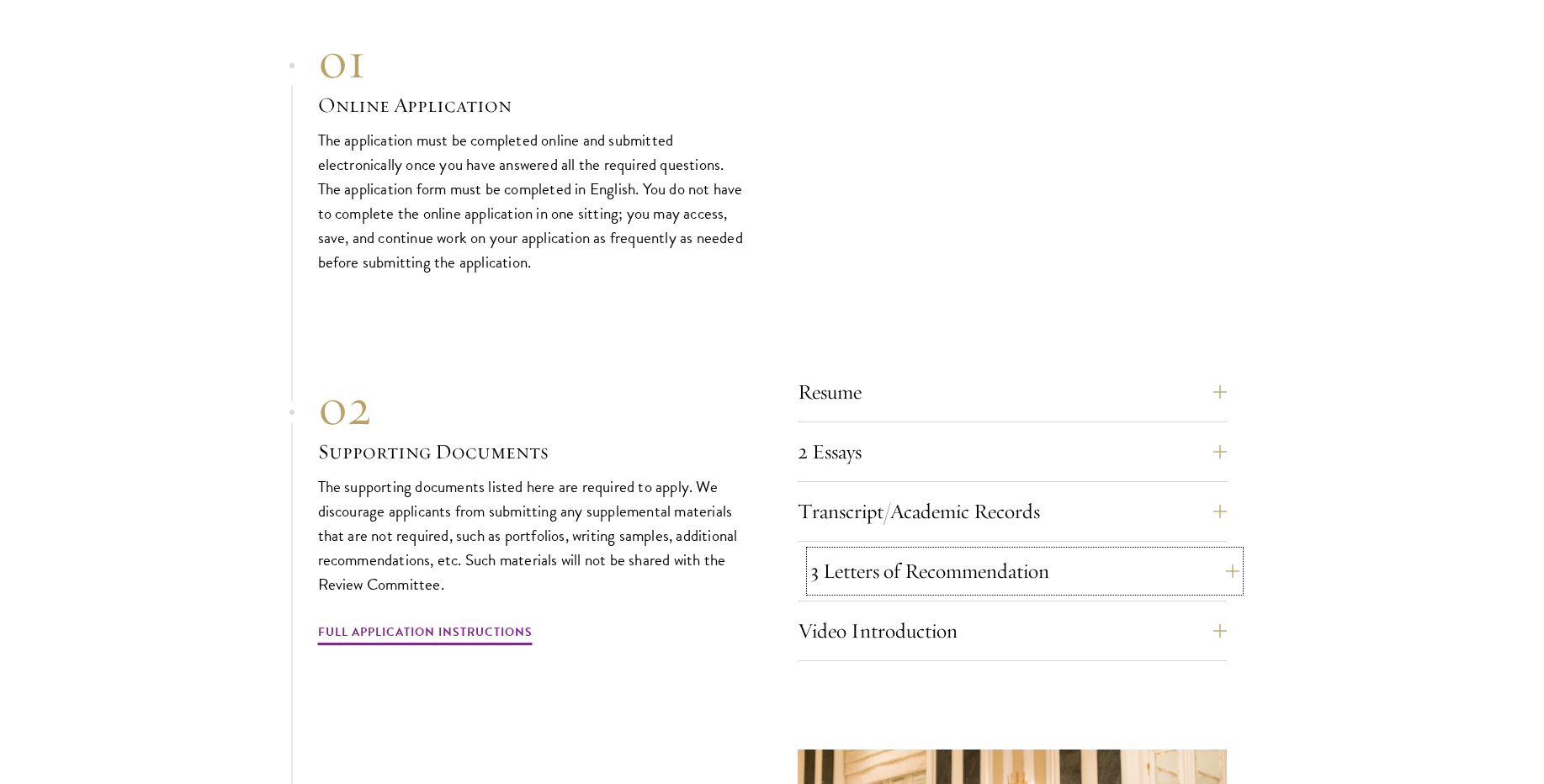
click at [902, 589] on button "3 Letters of Recommendation" at bounding box center [1025, 570] width 429 height 40
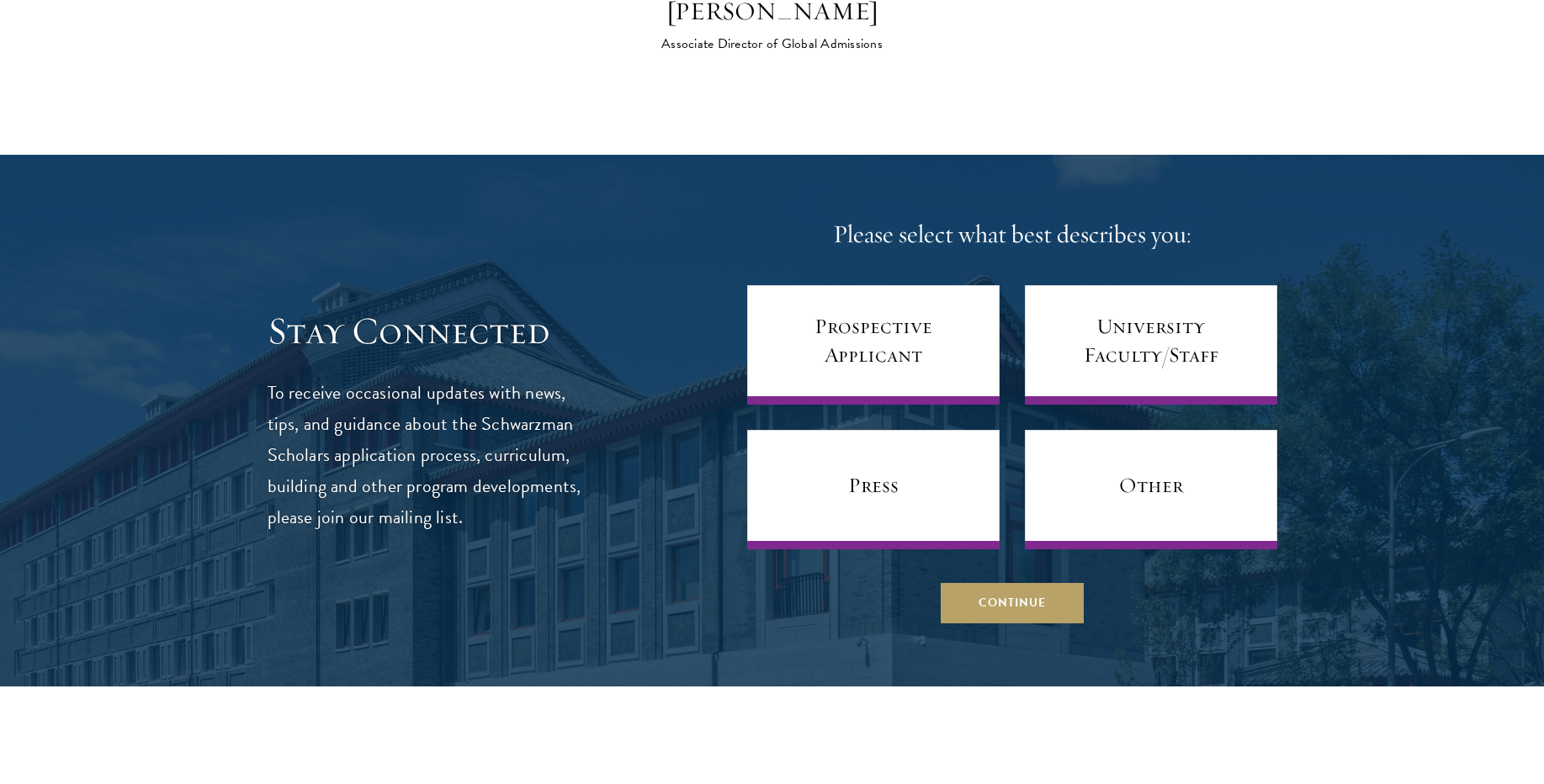
scroll to position [7120, 0]
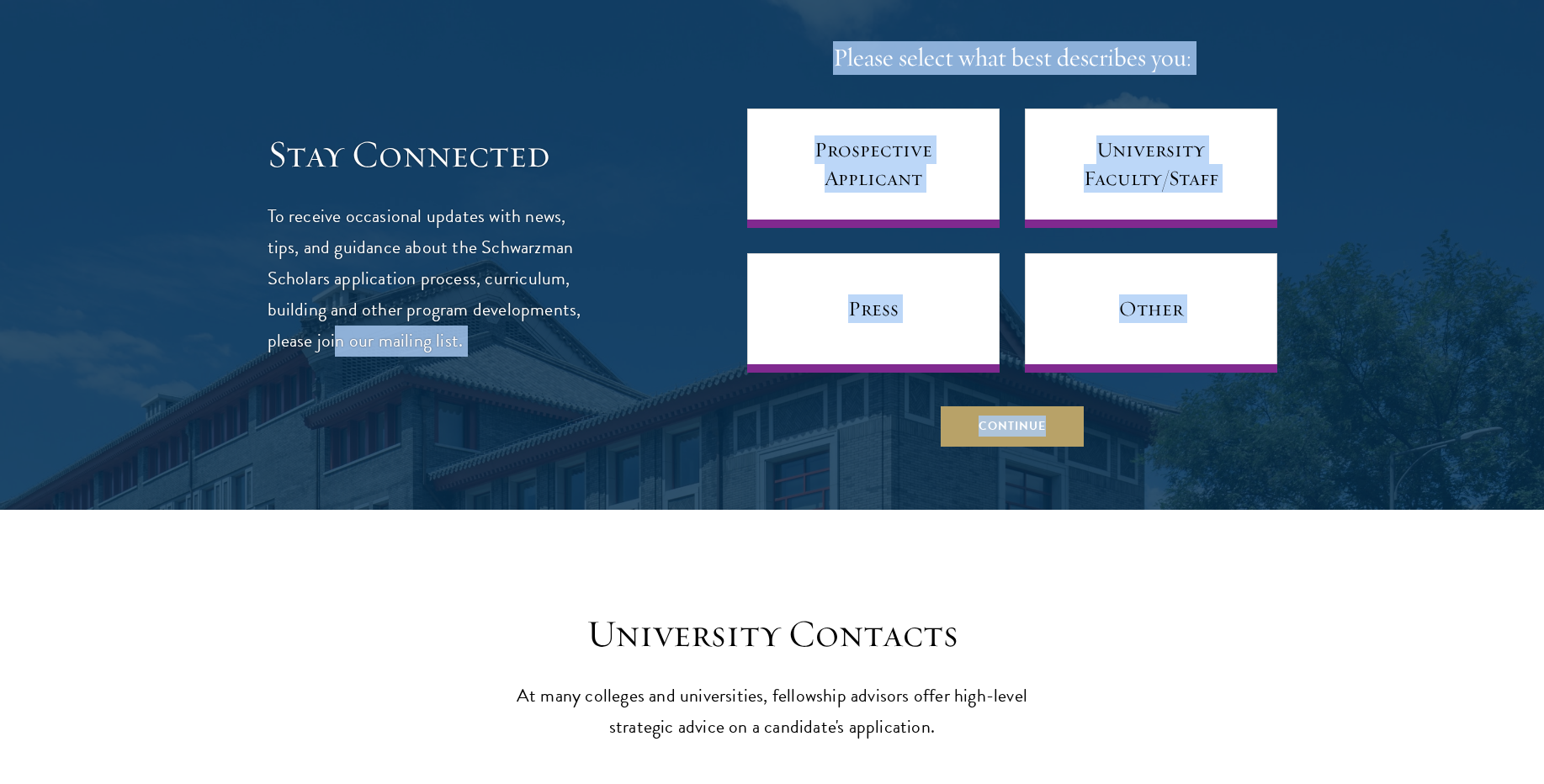
drag, startPoint x: 255, startPoint y: 219, endPoint x: 337, endPoint y: 353, distance: 157.1
click at [337, 353] on section "Stay Connected To receive occasional updates with news, tips, and guidance abou…" at bounding box center [772, 244] width 1544 height 532
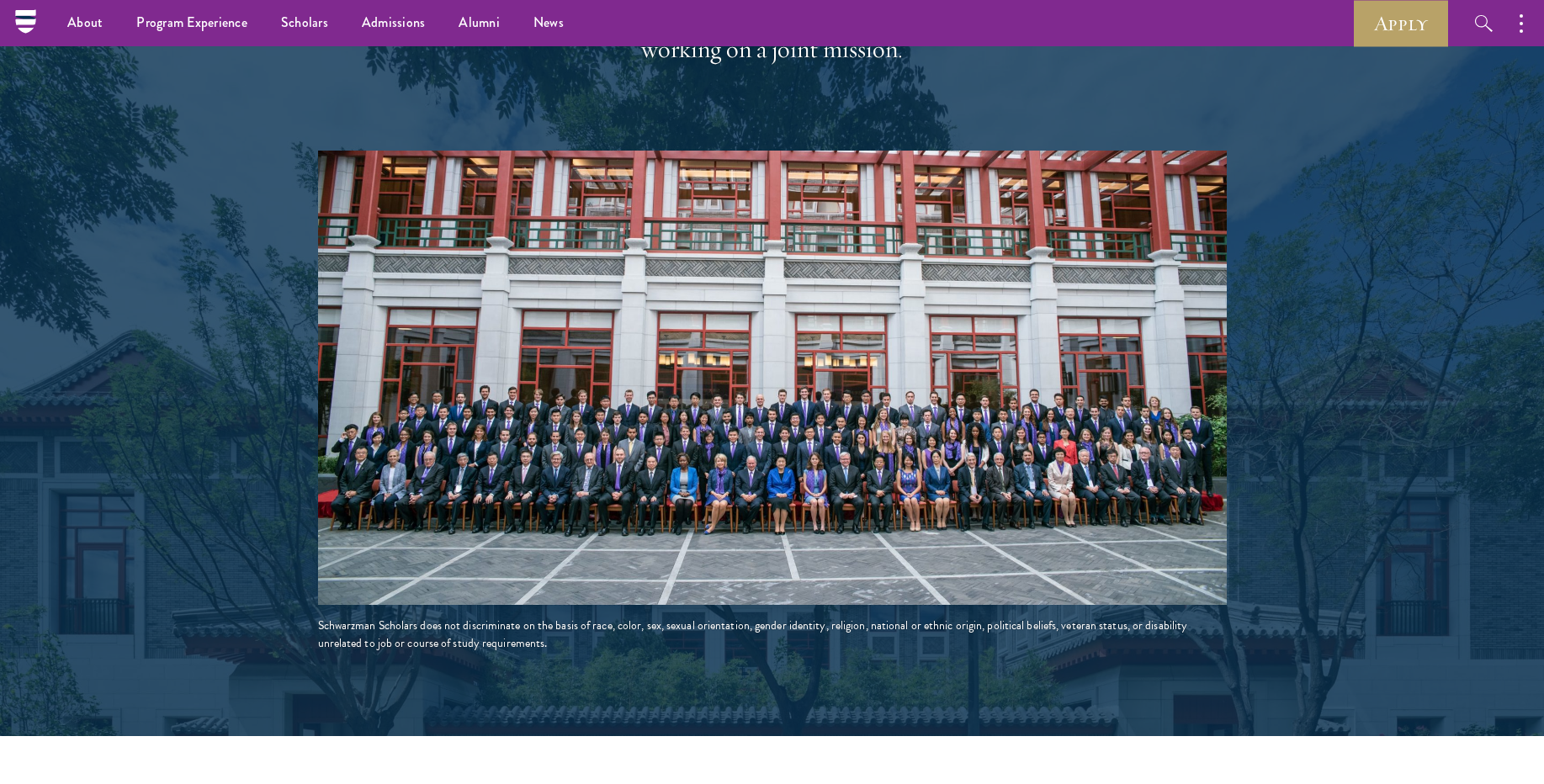
scroll to position [0, 0]
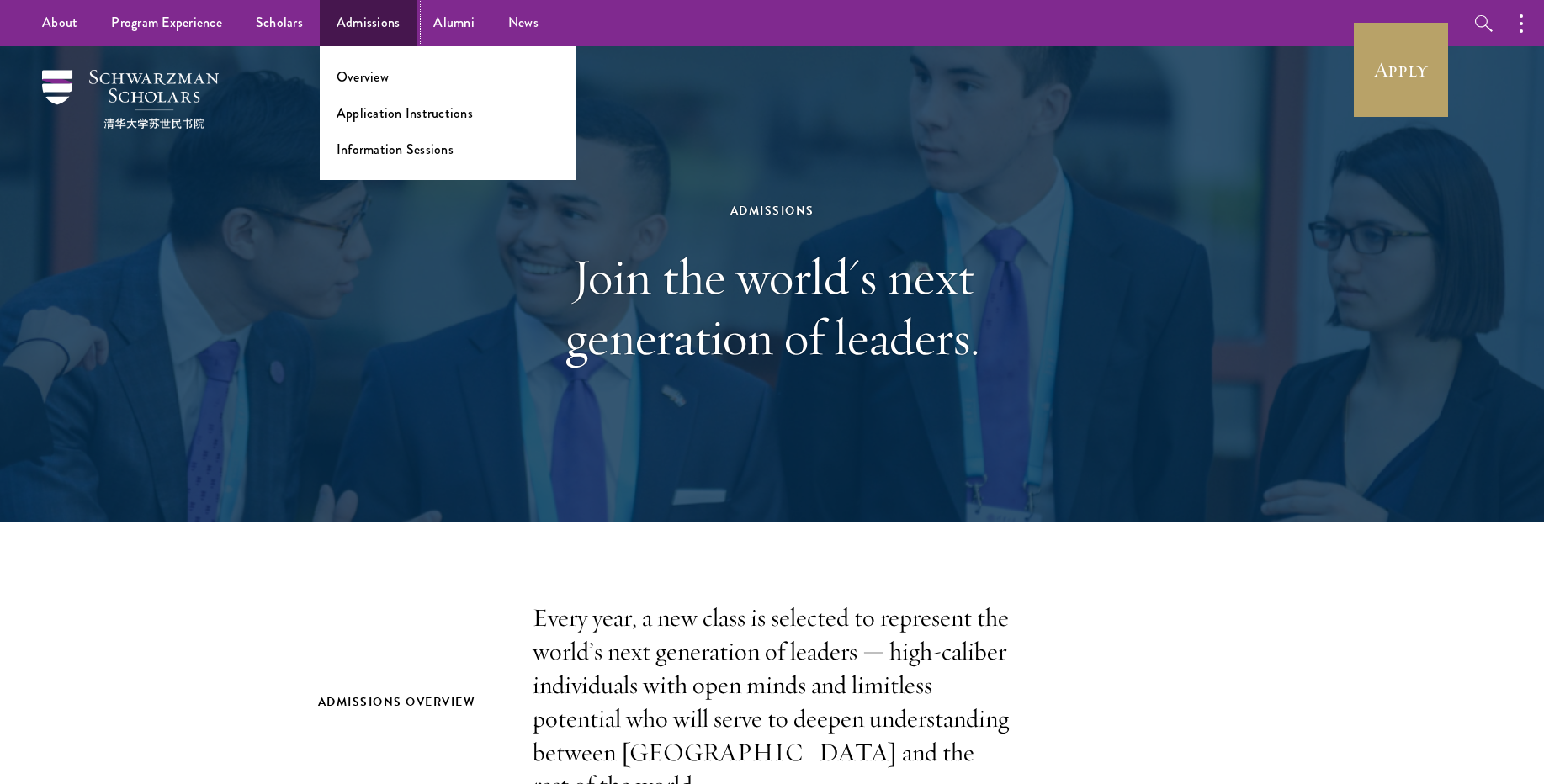
click at [370, 21] on link "Admissions" at bounding box center [369, 23] width 98 height 46
